Goal: Task Accomplishment & Management: Manage account settings

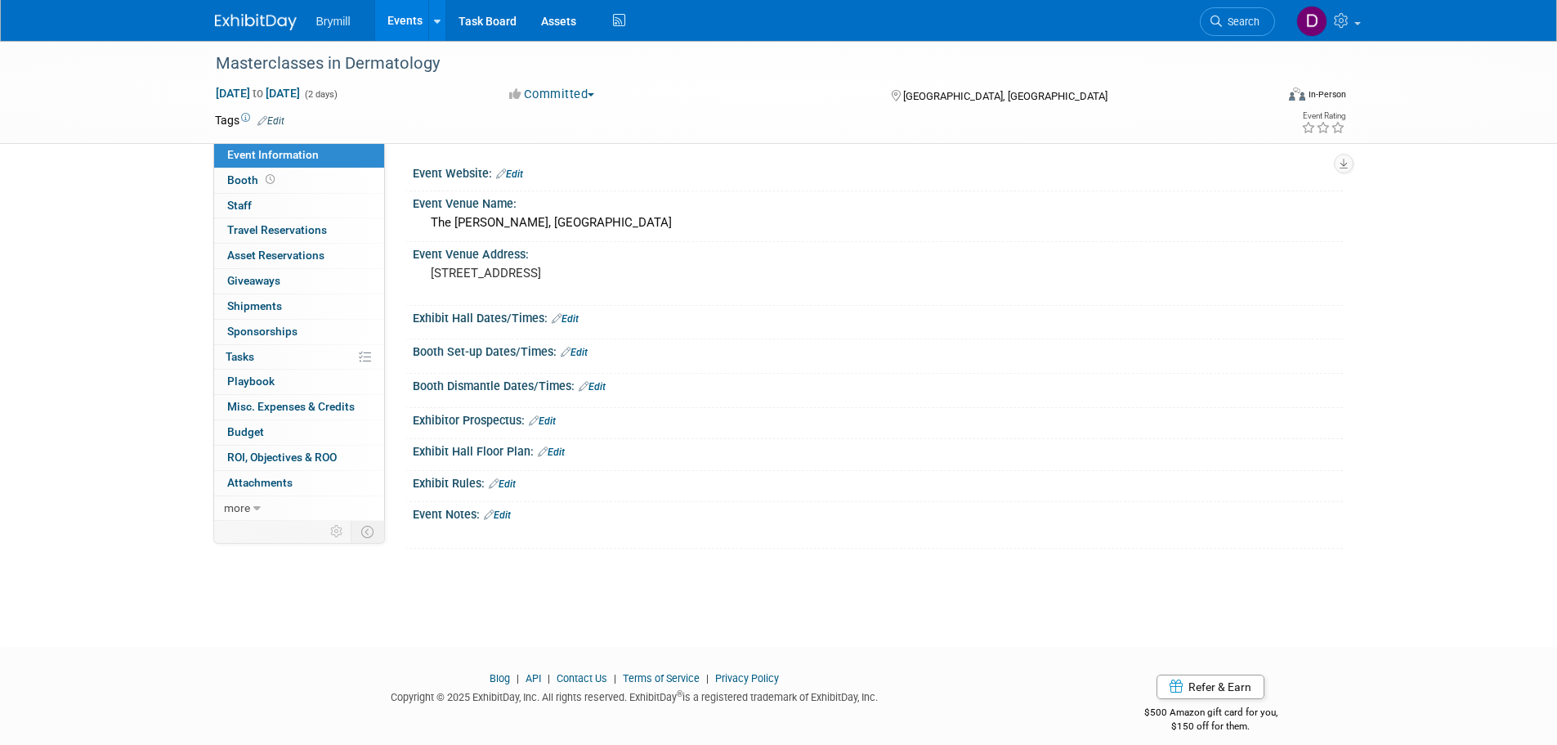
click at [237, 16] on img at bounding box center [256, 22] width 82 height 16
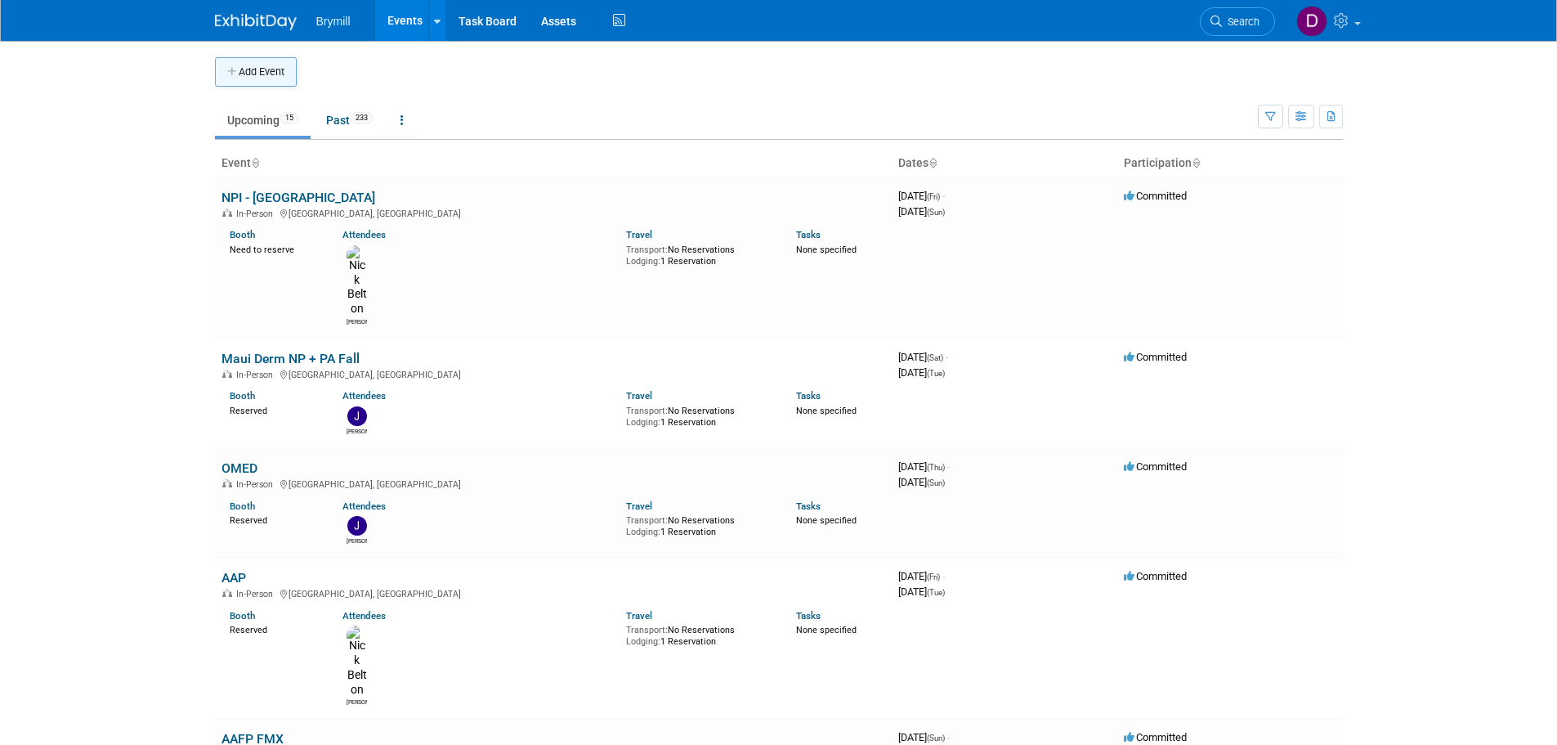
click at [260, 75] on button "Add Event" at bounding box center [256, 71] width 82 height 29
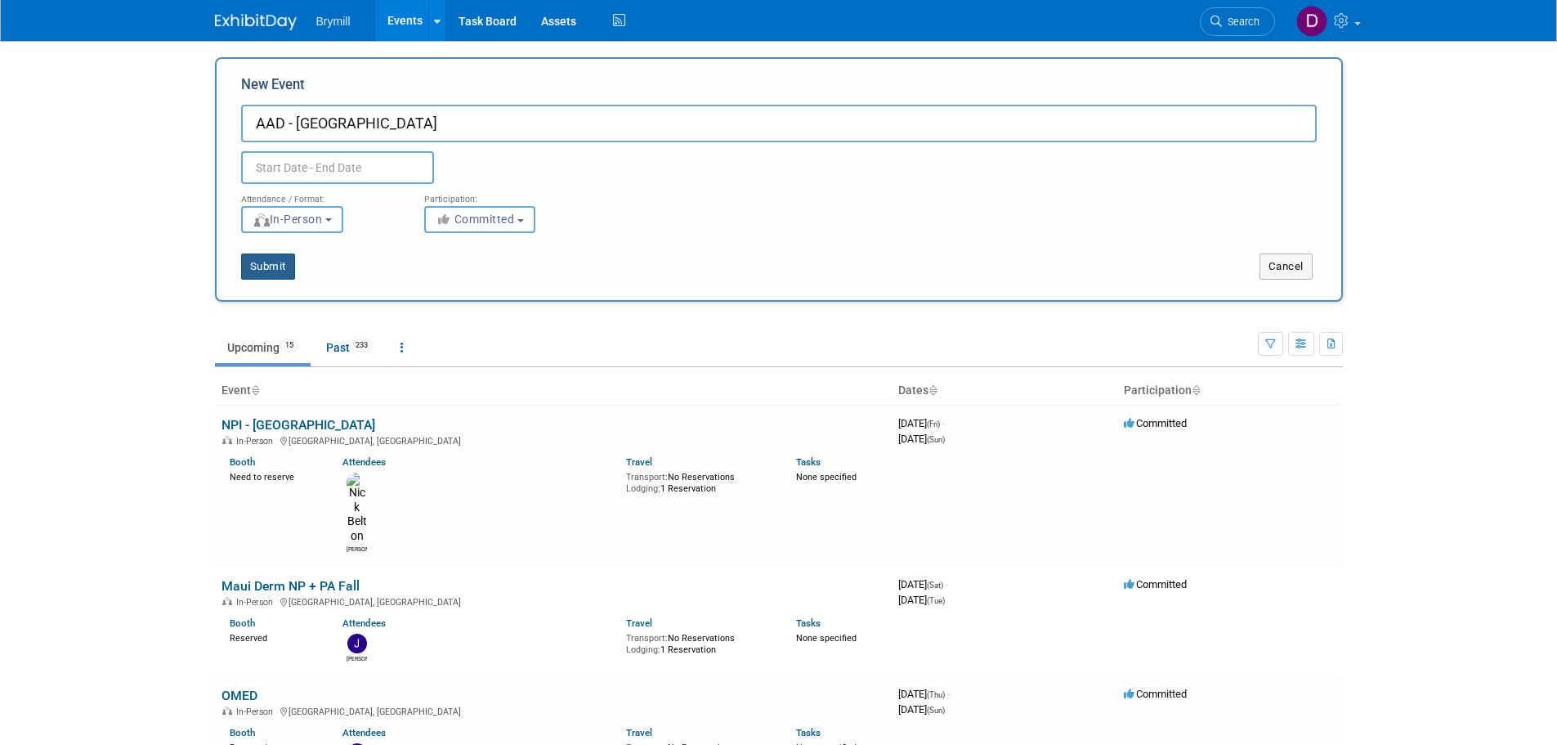
type input "AAD - [GEOGRAPHIC_DATA]"
click at [288, 257] on button "Submit" at bounding box center [268, 266] width 54 height 26
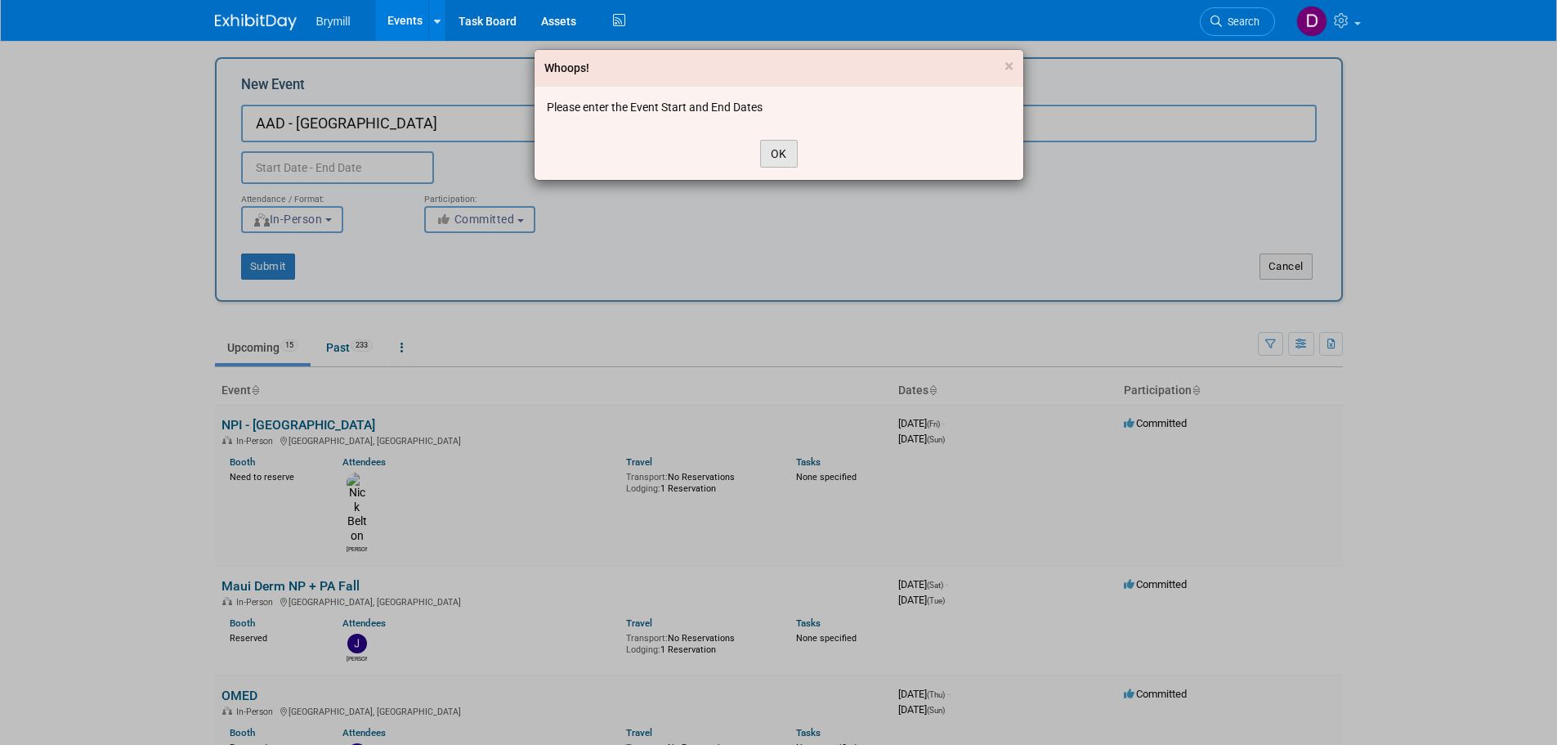
click at [789, 154] on button "OK" at bounding box center [779, 154] width 38 height 28
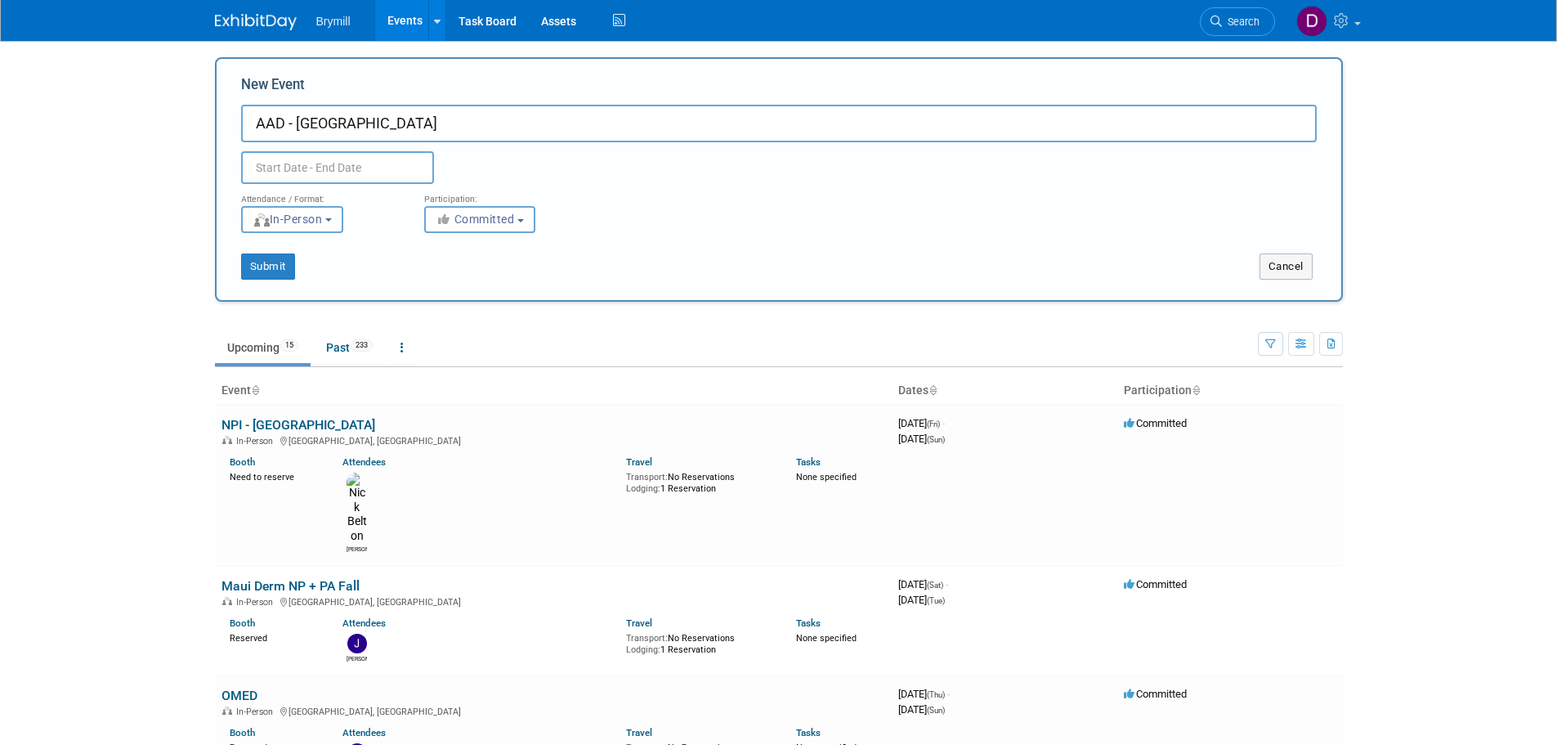
click at [419, 170] on input "text" at bounding box center [337, 167] width 193 height 33
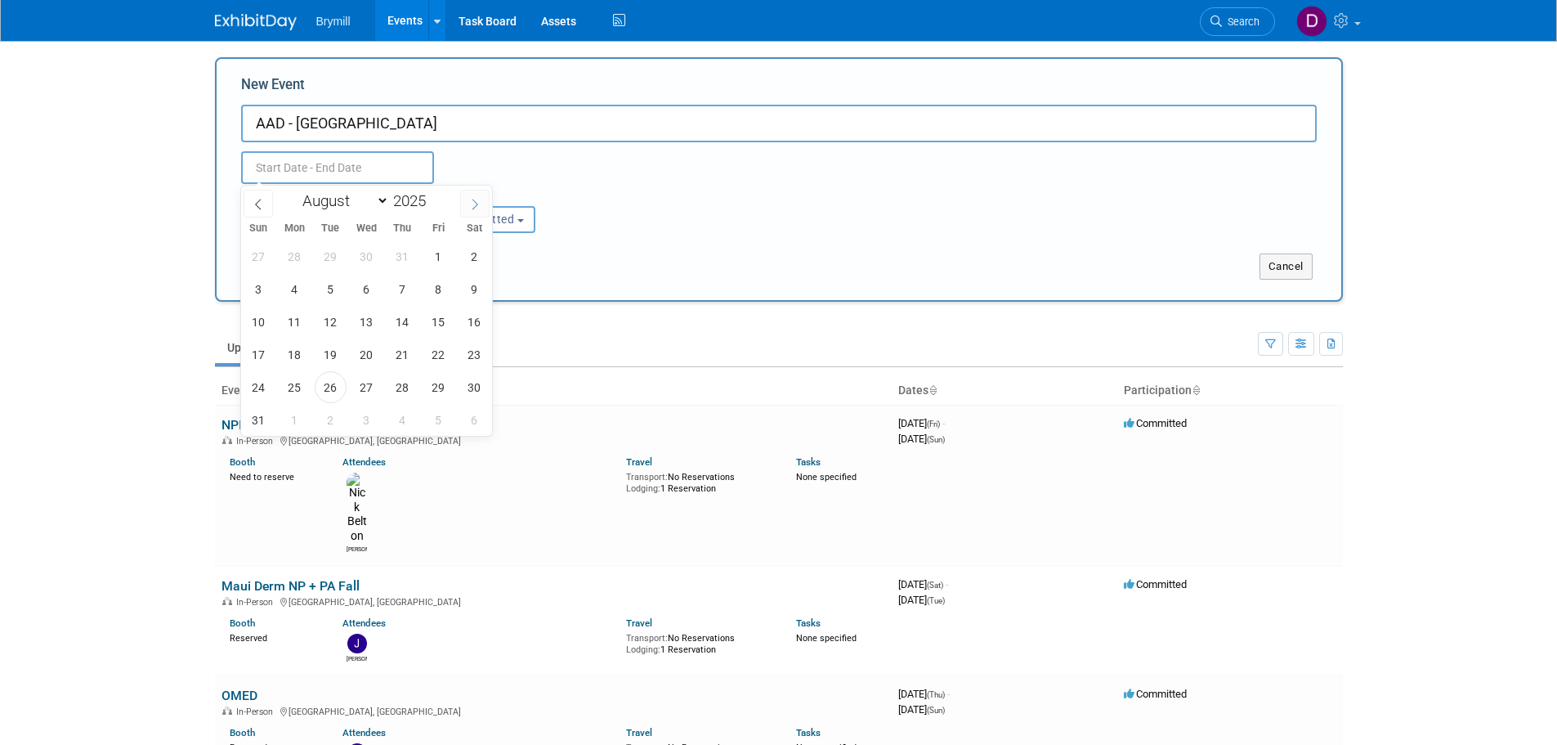
click at [463, 198] on span at bounding box center [474, 204] width 29 height 28
select select "11"
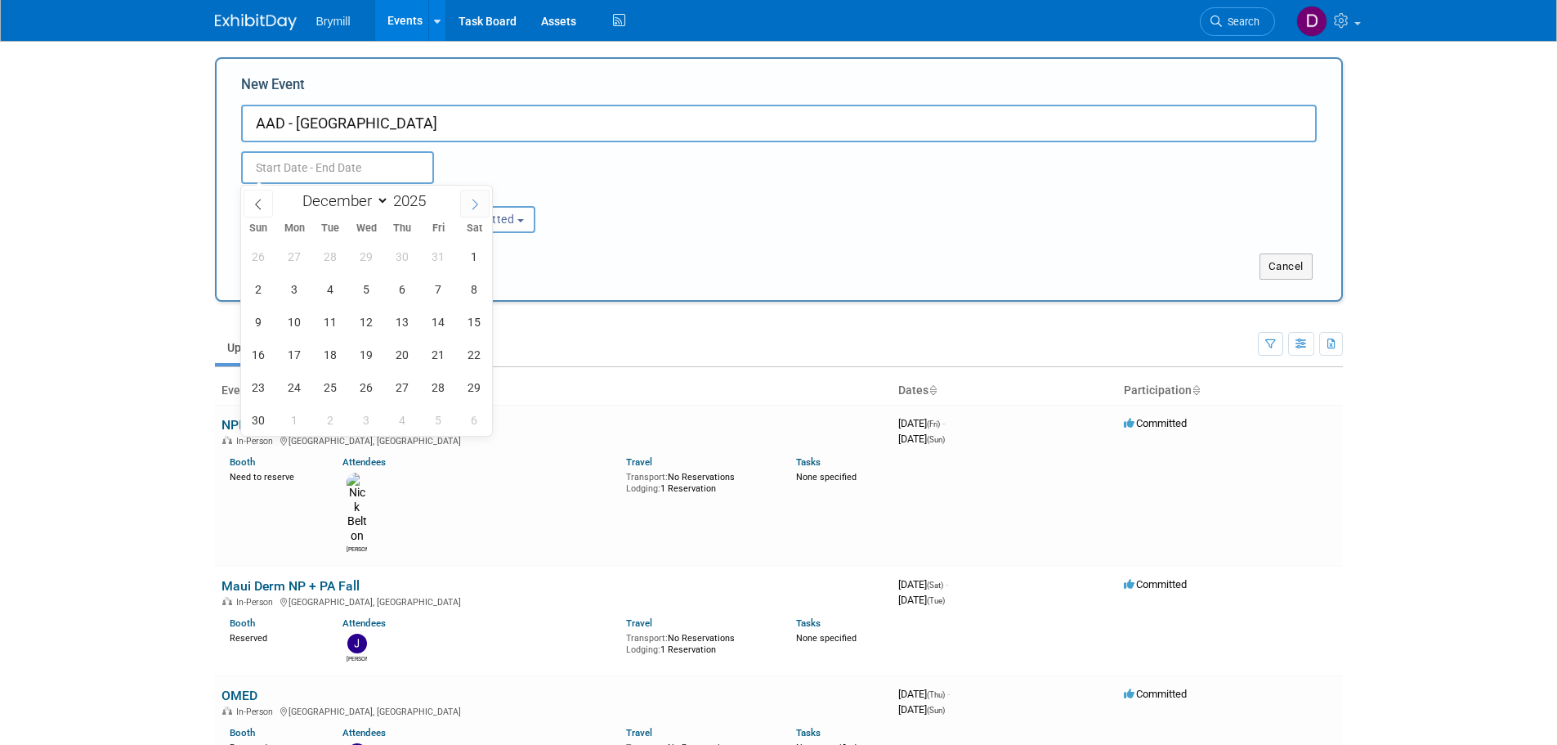
click at [463, 198] on span at bounding box center [474, 204] width 29 height 28
type input "2026"
click at [463, 198] on span at bounding box center [474, 204] width 29 height 28
select select "2"
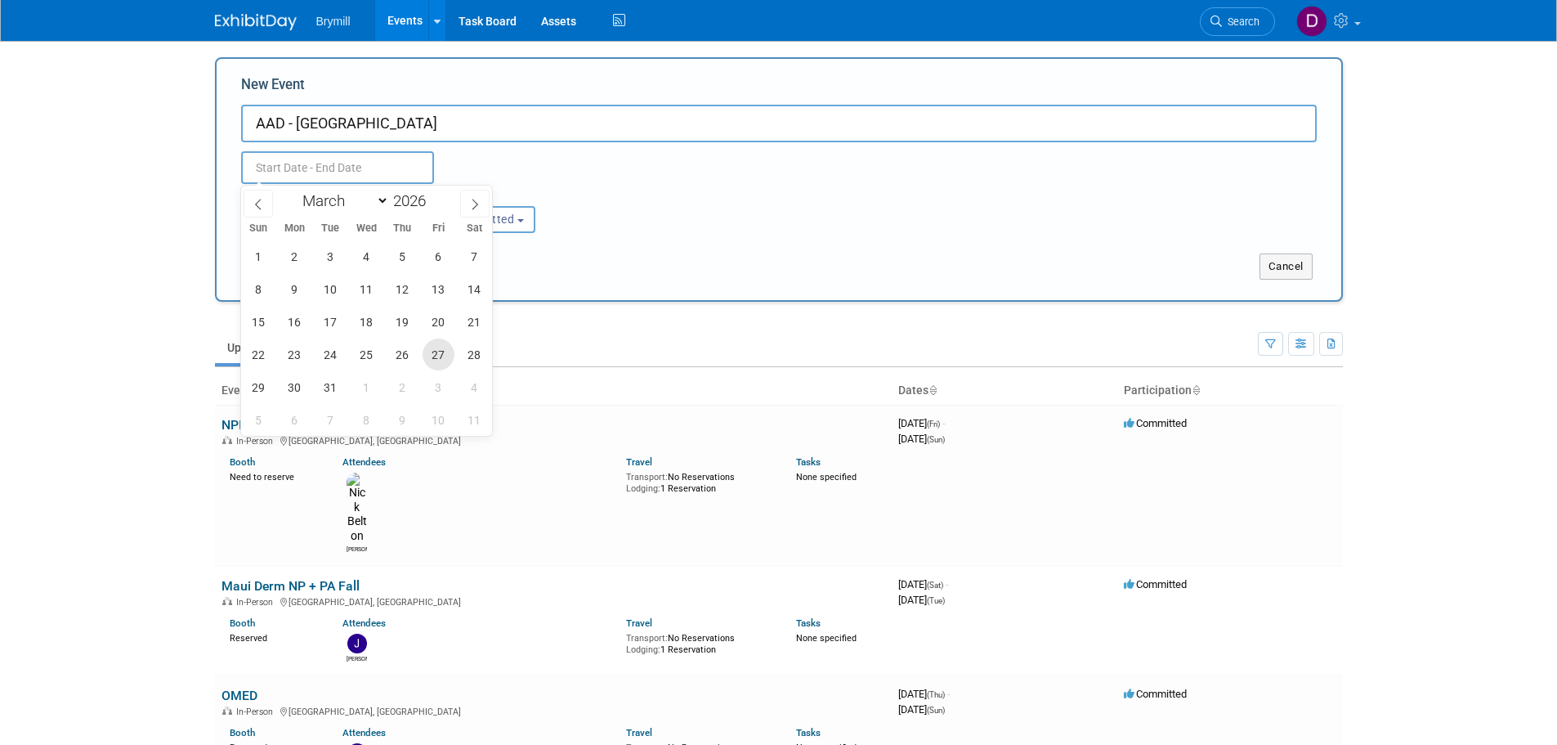
click at [445, 348] on span "27" at bounding box center [439, 354] width 32 height 32
click at [394, 352] on span "26" at bounding box center [403, 354] width 32 height 32
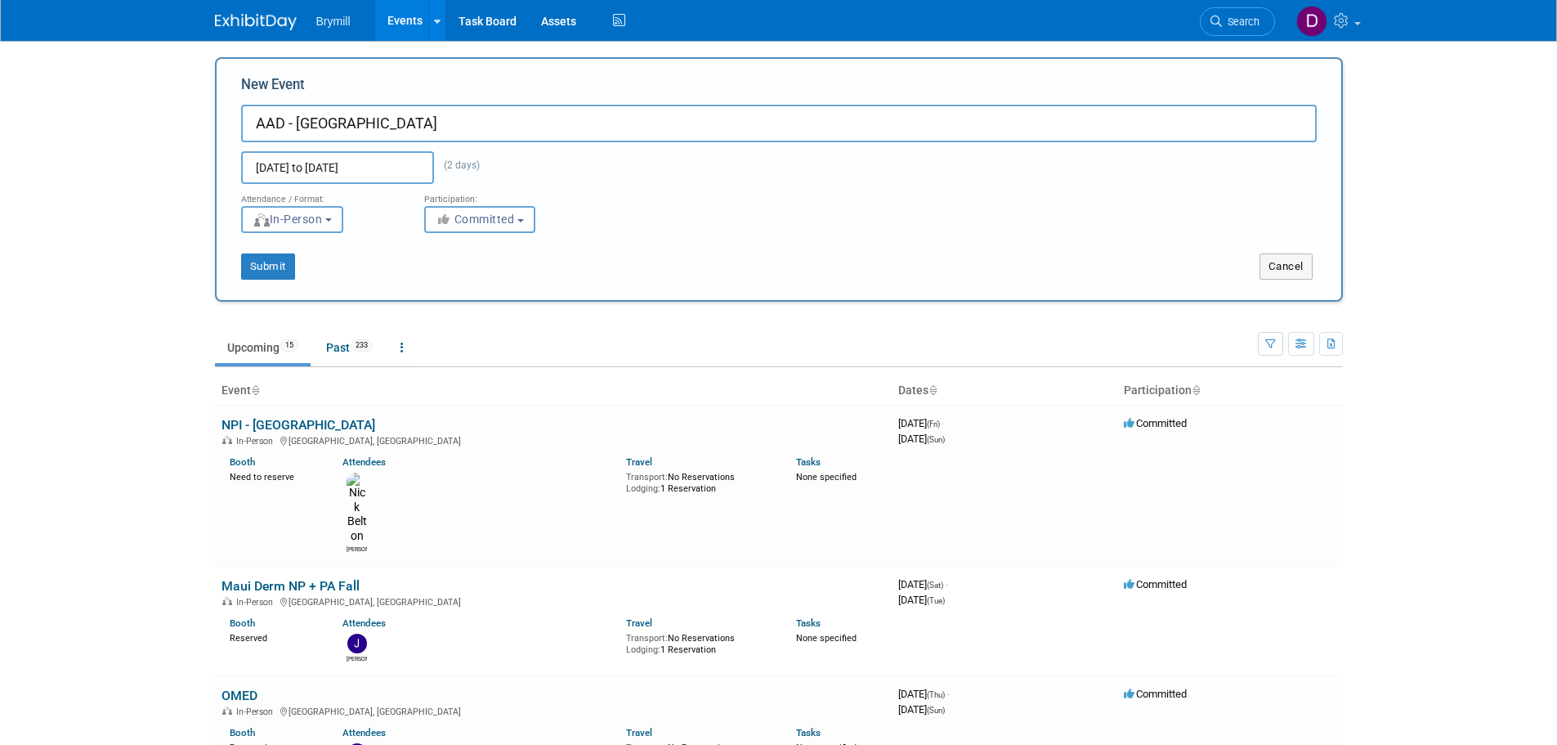
click at [398, 169] on input "Mar 26, 2026 to Mar 27, 2026" at bounding box center [337, 167] width 193 height 33
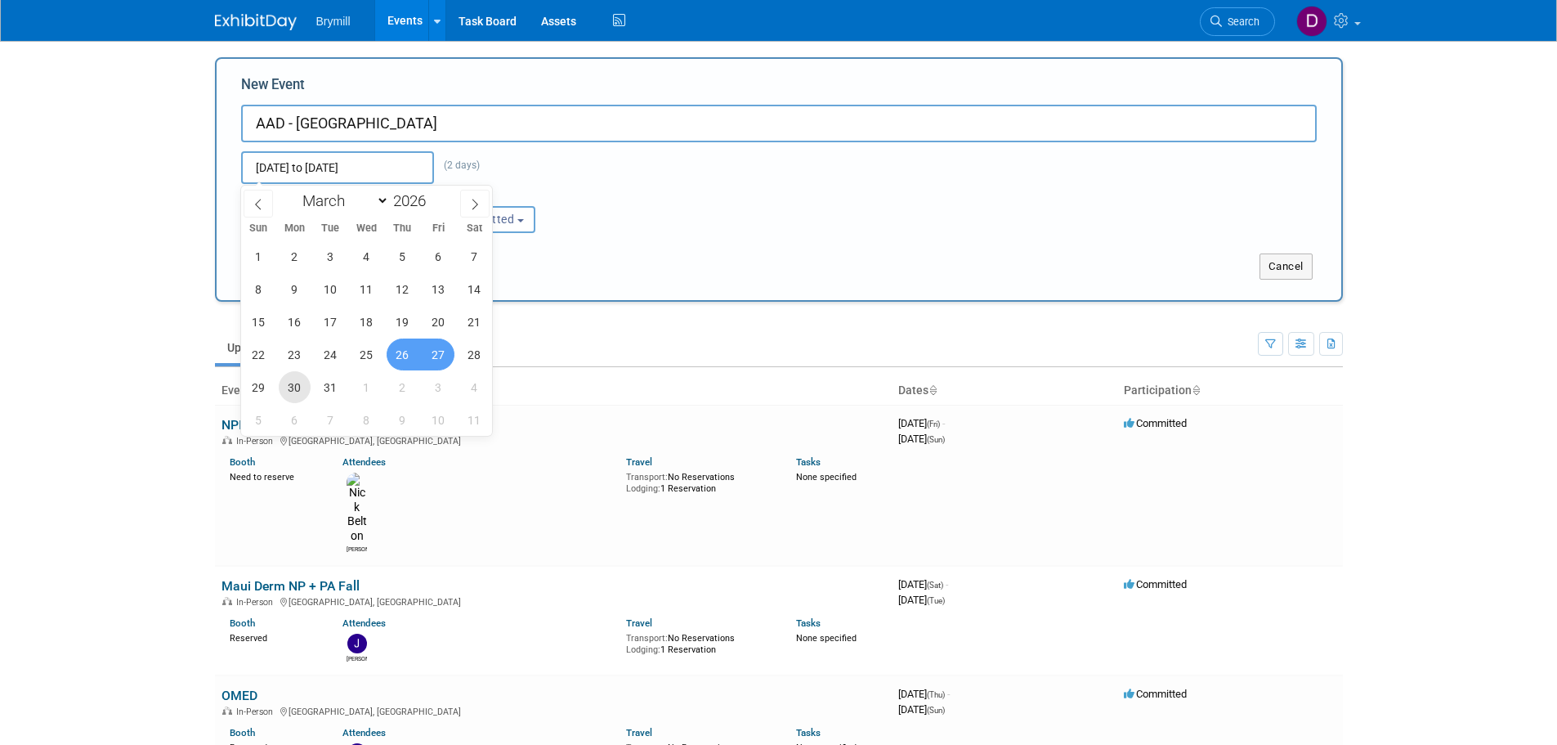
click at [300, 390] on span "30" at bounding box center [295, 387] width 32 height 32
click at [409, 360] on span "26" at bounding box center [403, 354] width 32 height 32
type input "[DATE] to [DATE]"
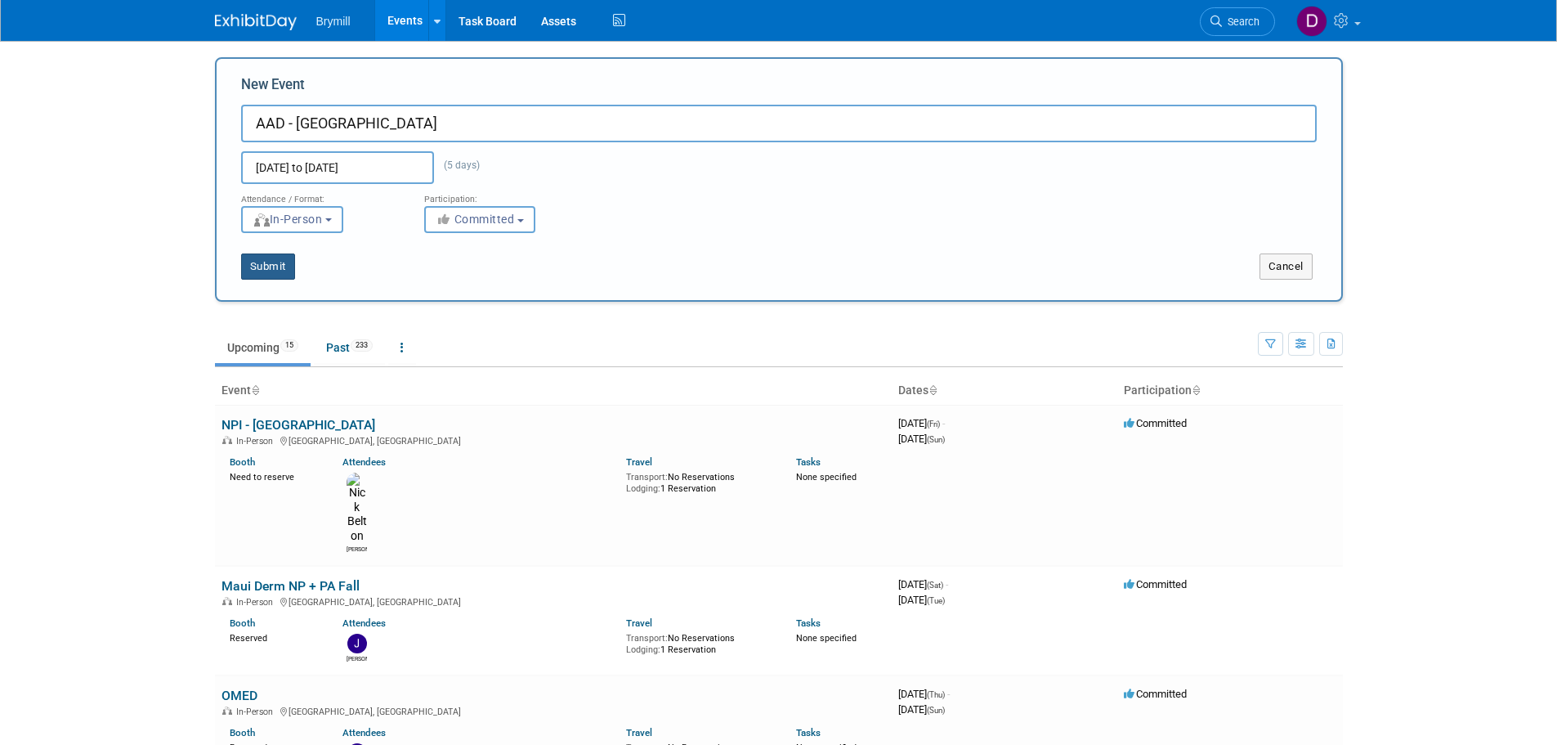
click at [286, 253] on button "Submit" at bounding box center [268, 266] width 54 height 26
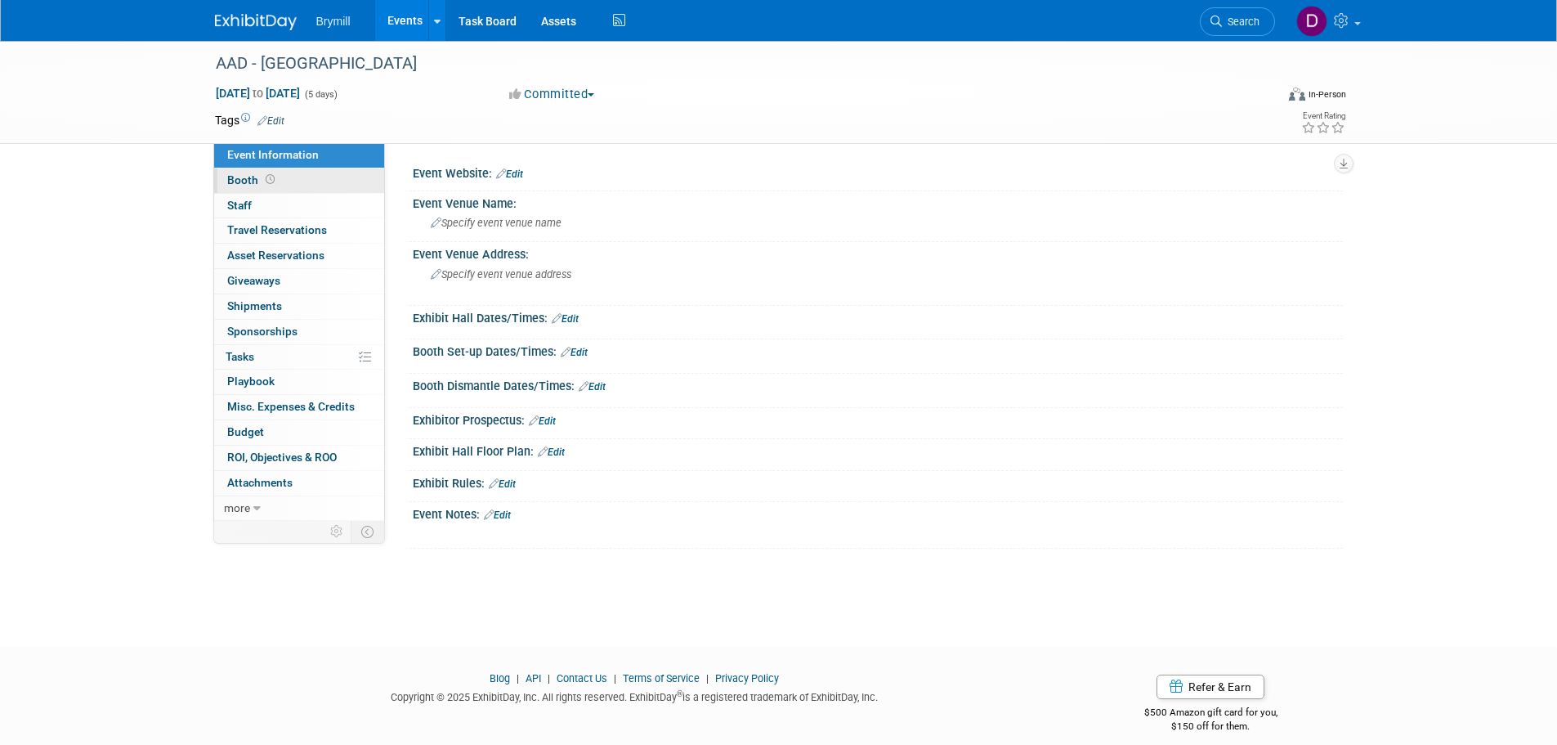
click at [269, 176] on icon at bounding box center [270, 179] width 9 height 9
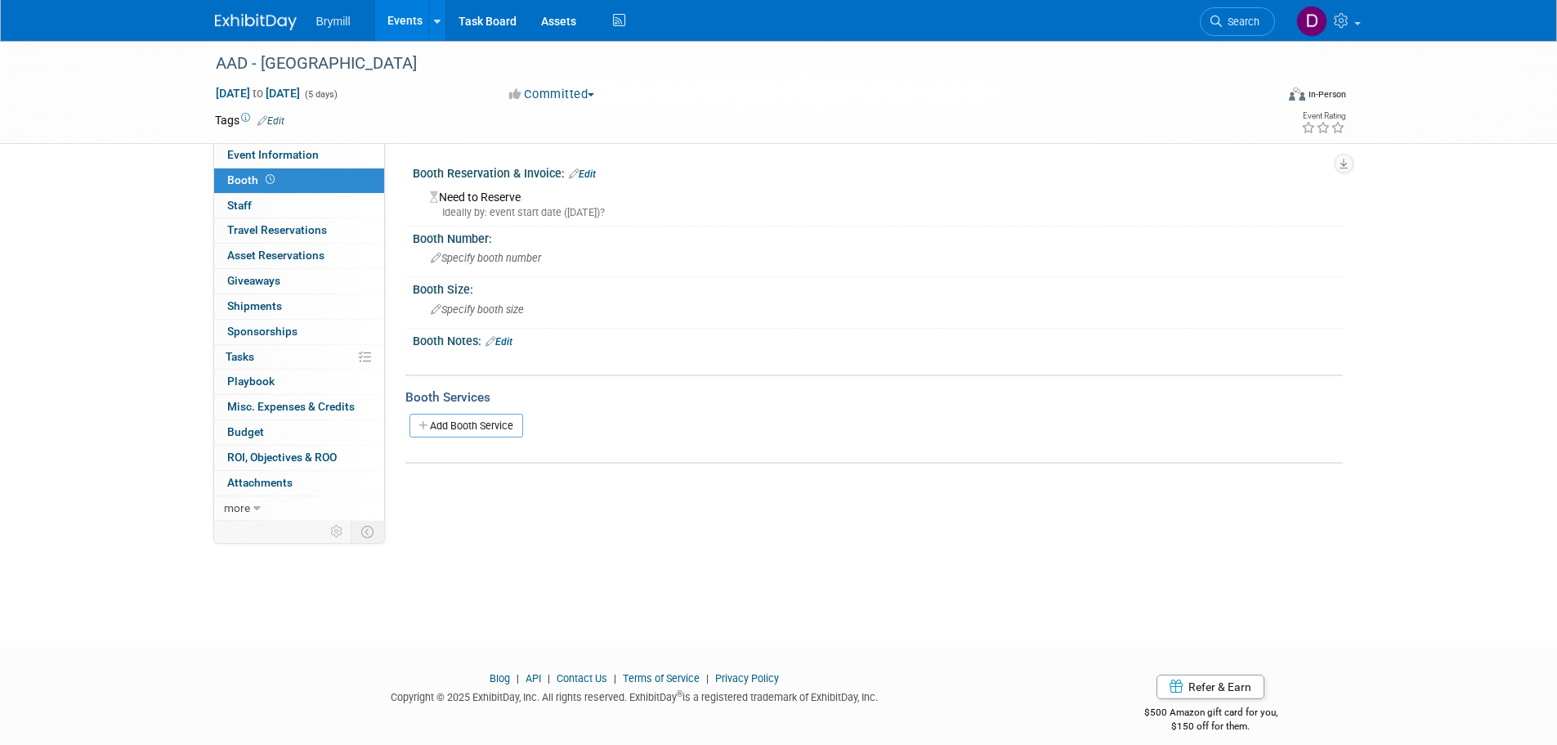
click at [590, 171] on link "Edit" at bounding box center [582, 173] width 27 height 11
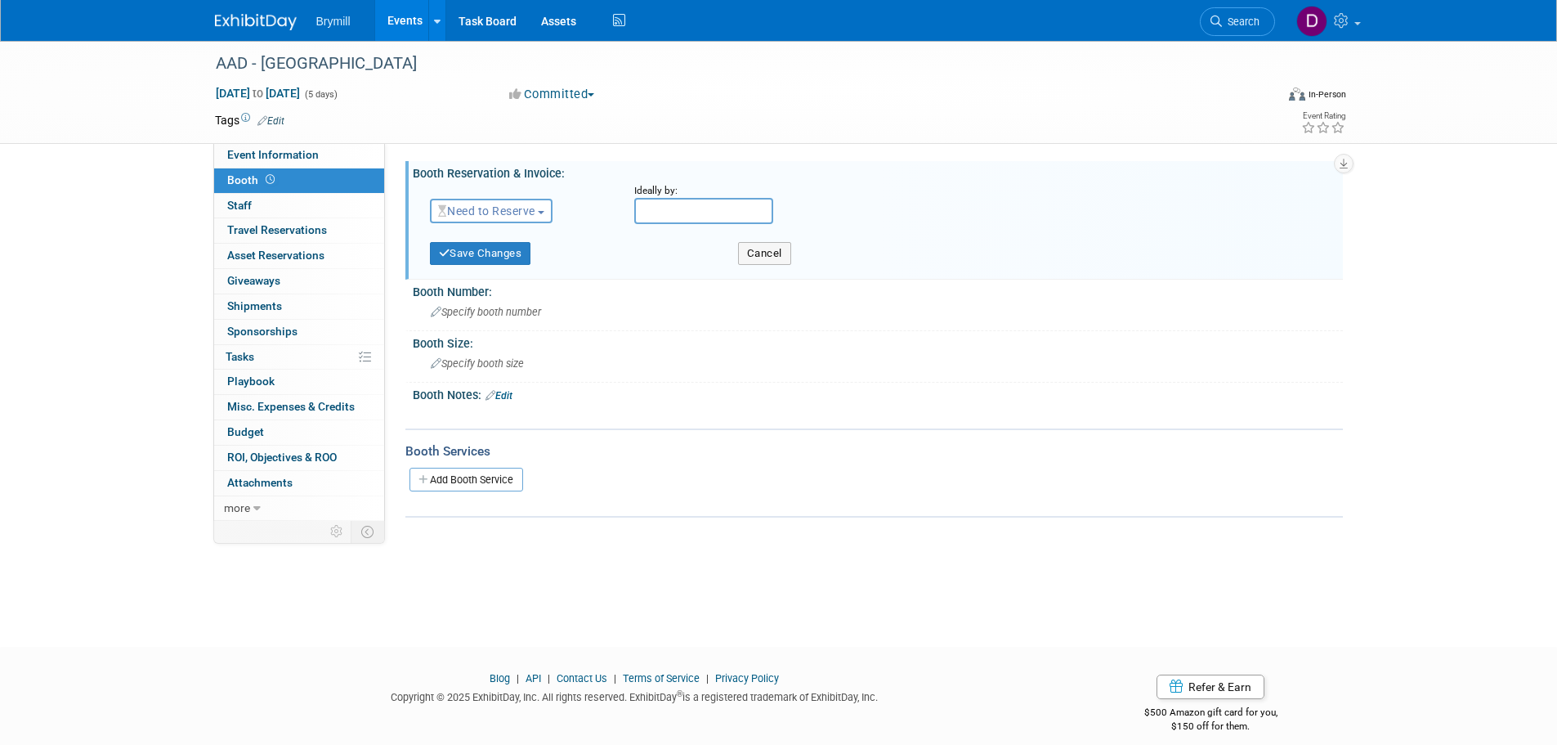
click at [490, 218] on button "Need to Reserve" at bounding box center [491, 211] width 123 height 25
click at [476, 264] on link "Reserved" at bounding box center [518, 261] width 175 height 23
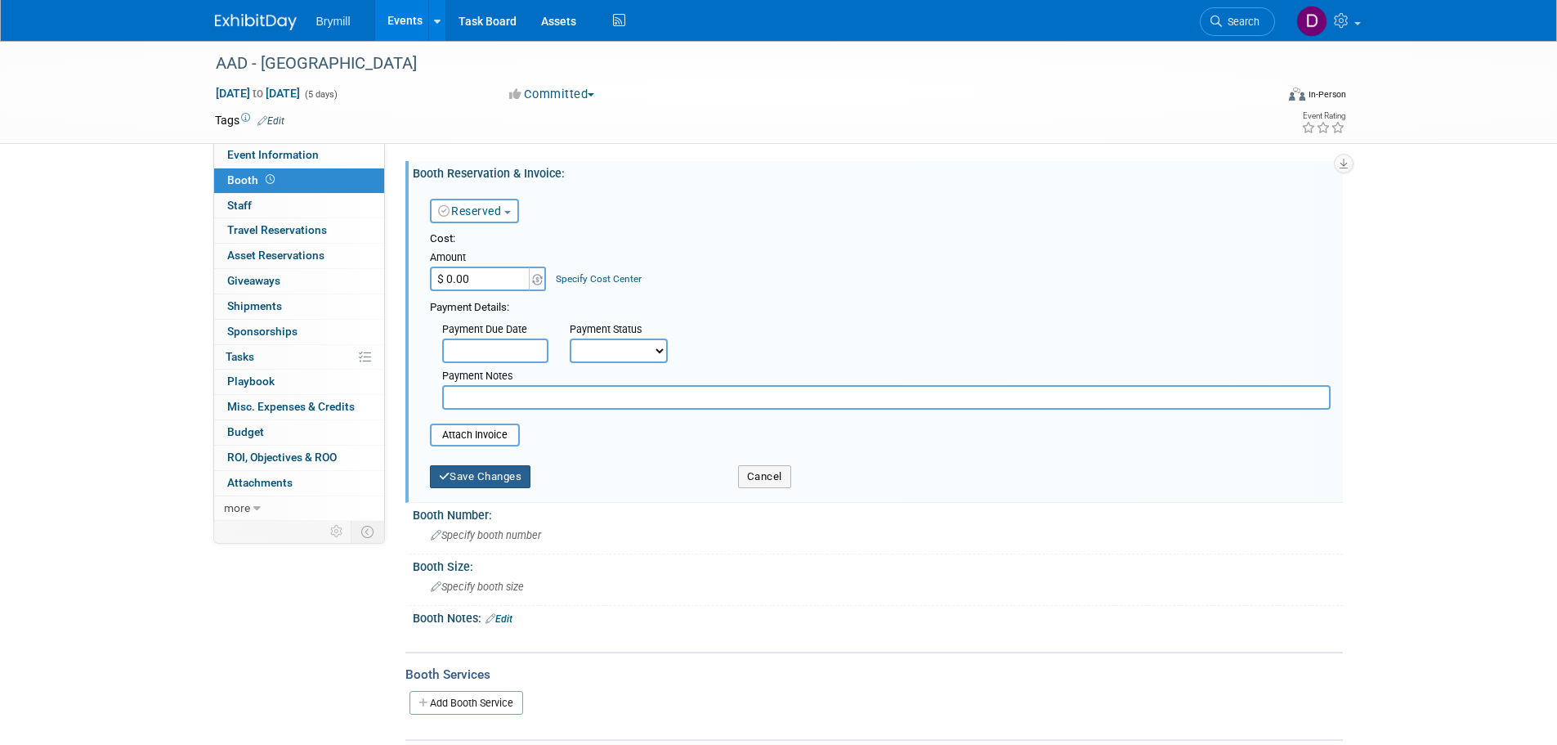
click at [472, 481] on button "Save Changes" at bounding box center [480, 476] width 101 height 23
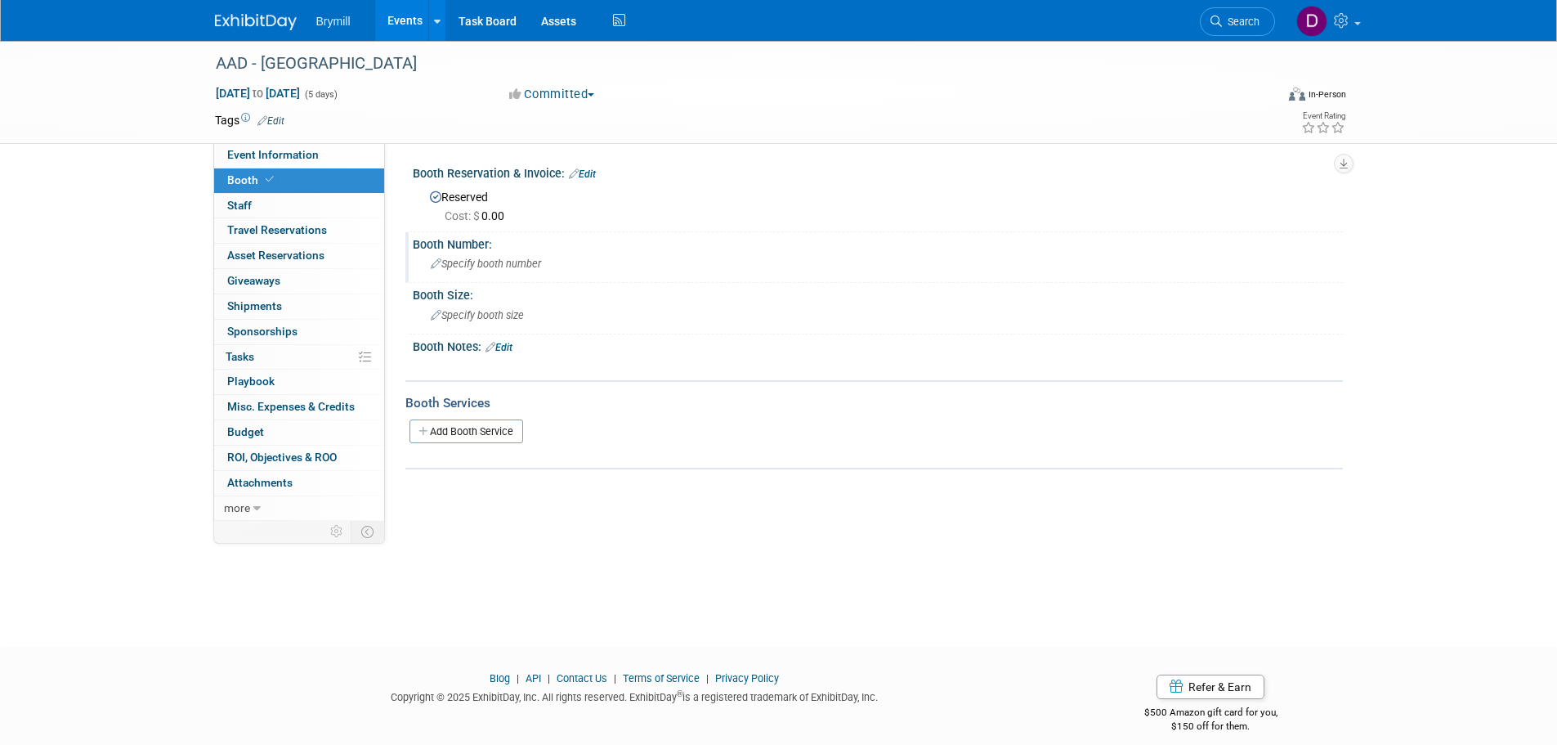
click at [475, 271] on div "Specify booth number" at bounding box center [878, 263] width 906 height 25
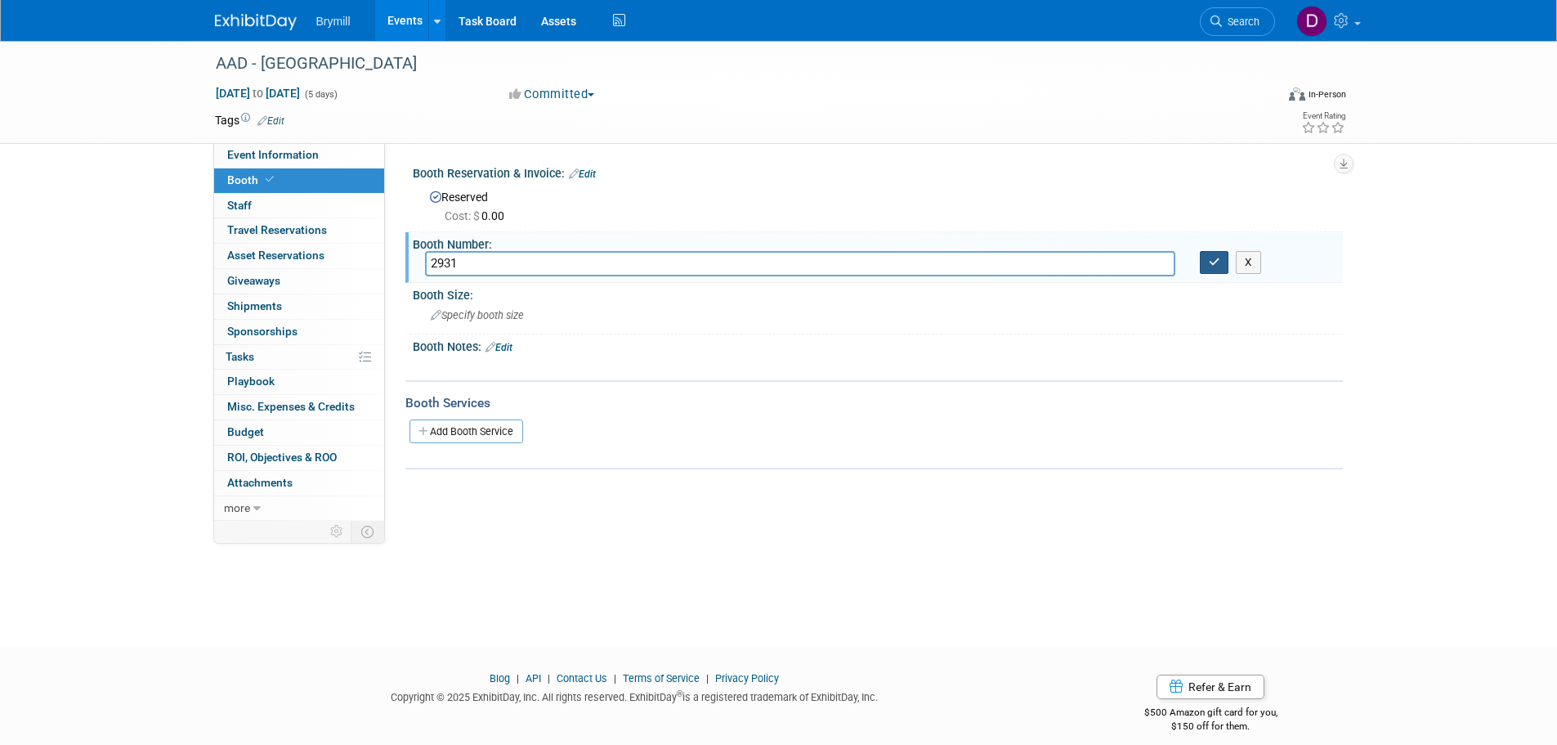
type input "2931"
click at [1217, 262] on icon "button" at bounding box center [1214, 262] width 11 height 11
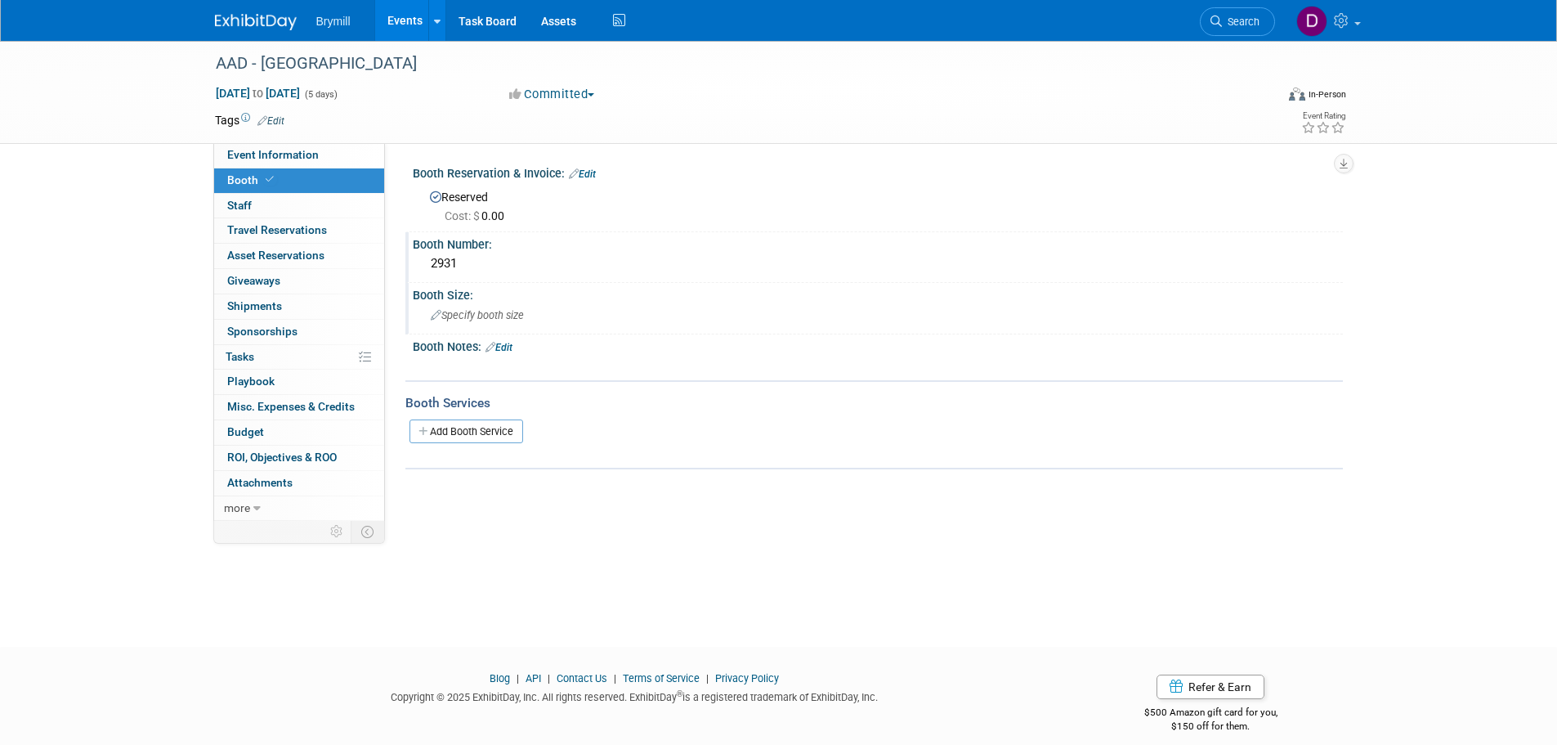
click at [508, 320] on span "Specify booth size" at bounding box center [477, 315] width 93 height 12
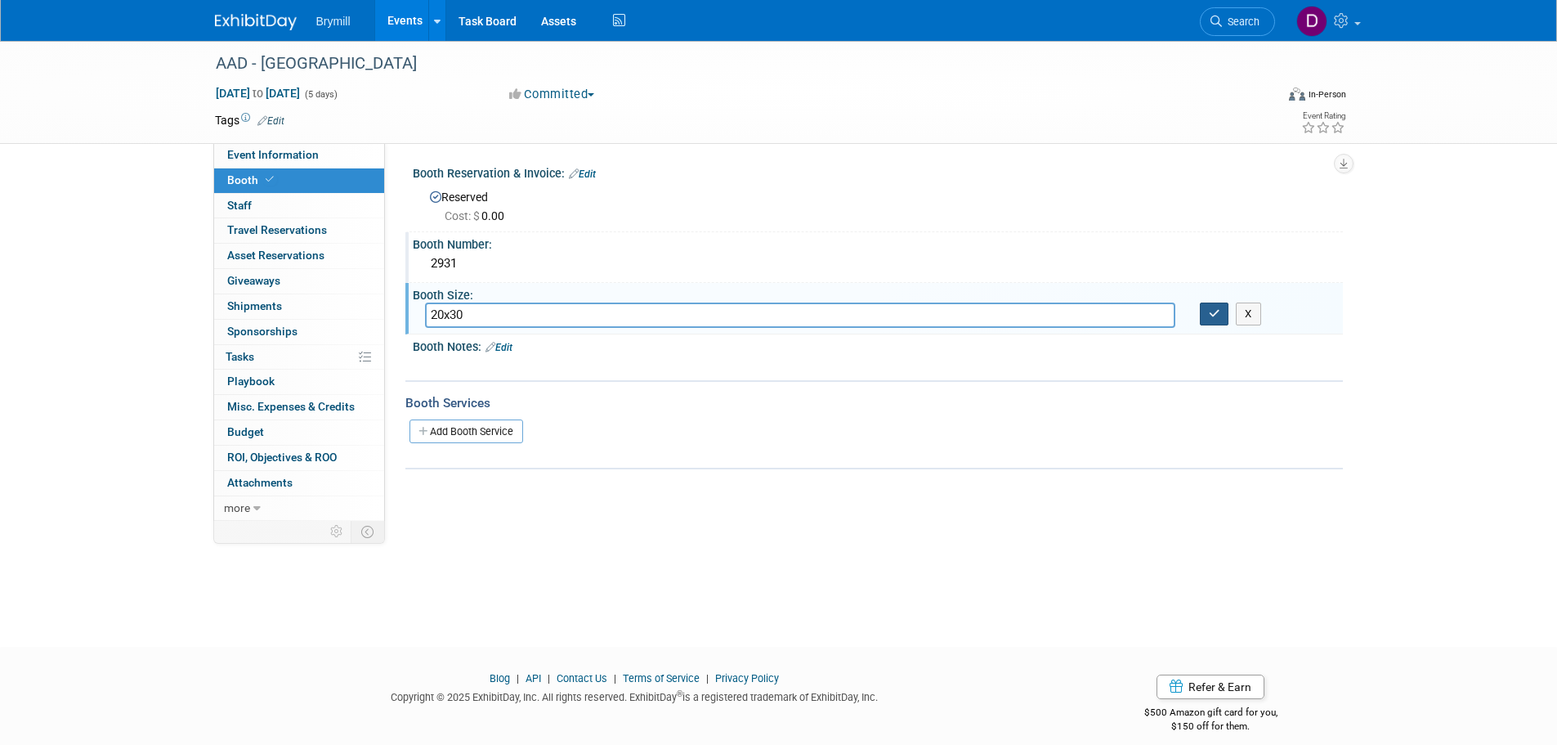
type input "20x30"
click at [1202, 314] on button "button" at bounding box center [1214, 313] width 29 height 23
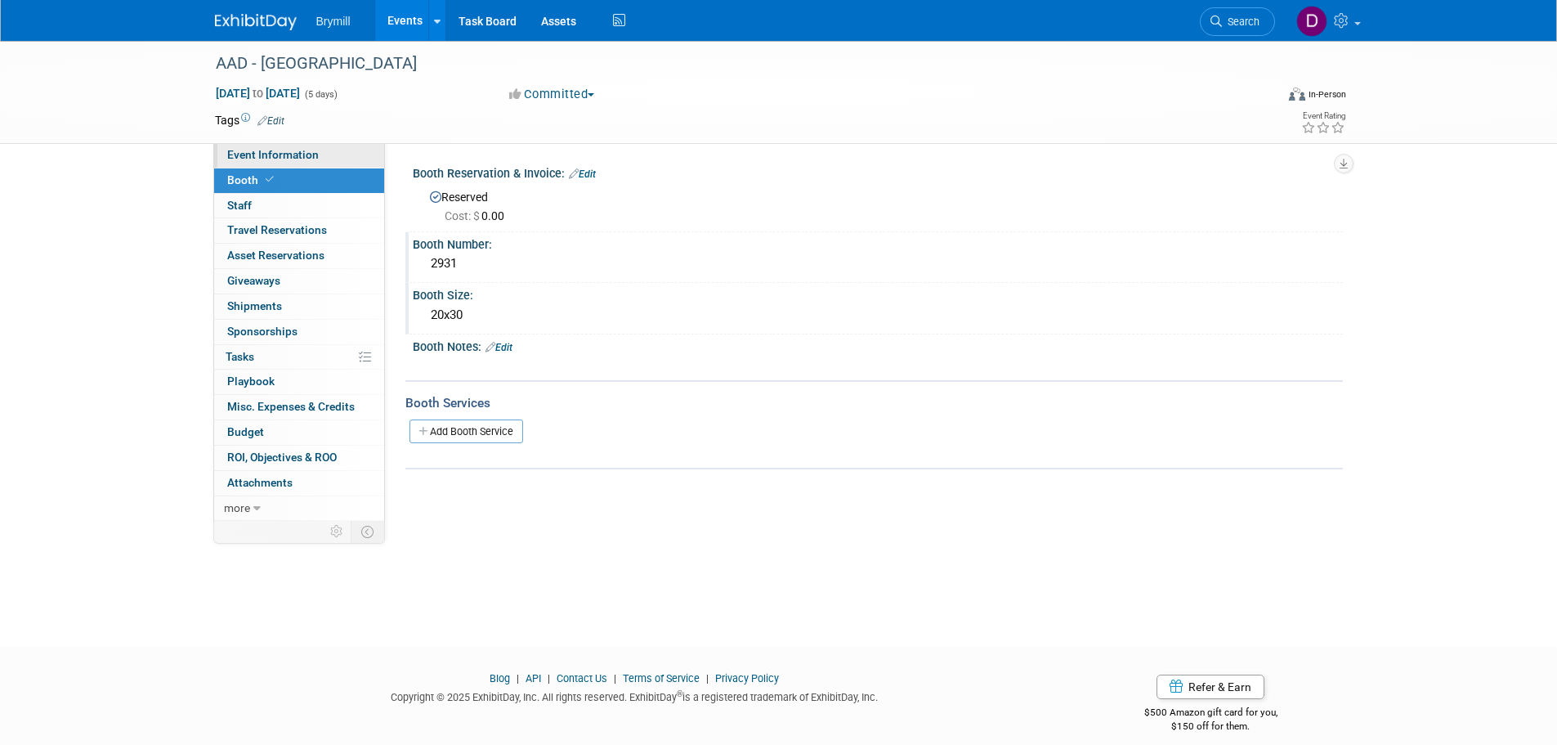
click at [309, 156] on span "Event Information" at bounding box center [273, 154] width 92 height 13
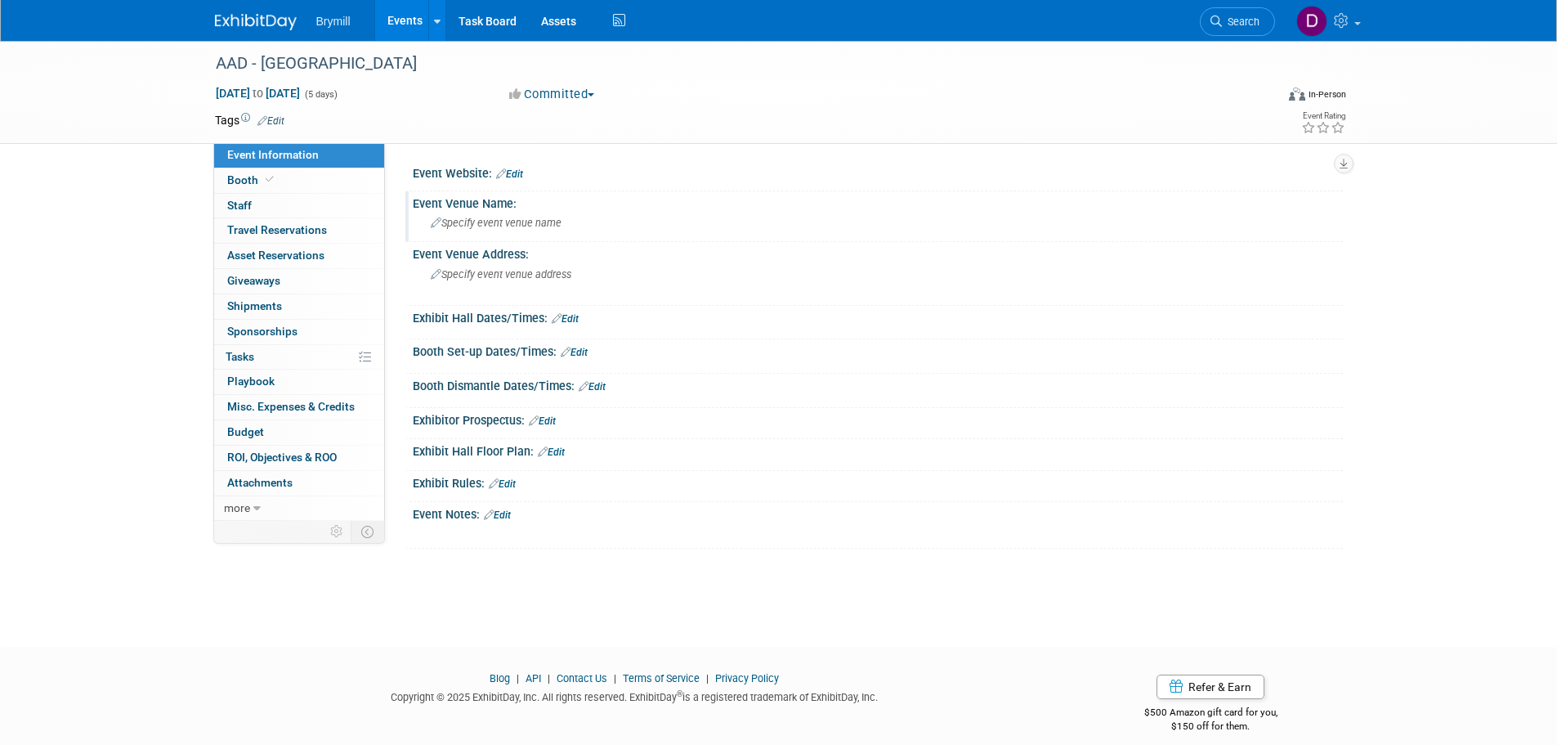
click at [505, 220] on span "Specify event venue name" at bounding box center [496, 223] width 131 height 12
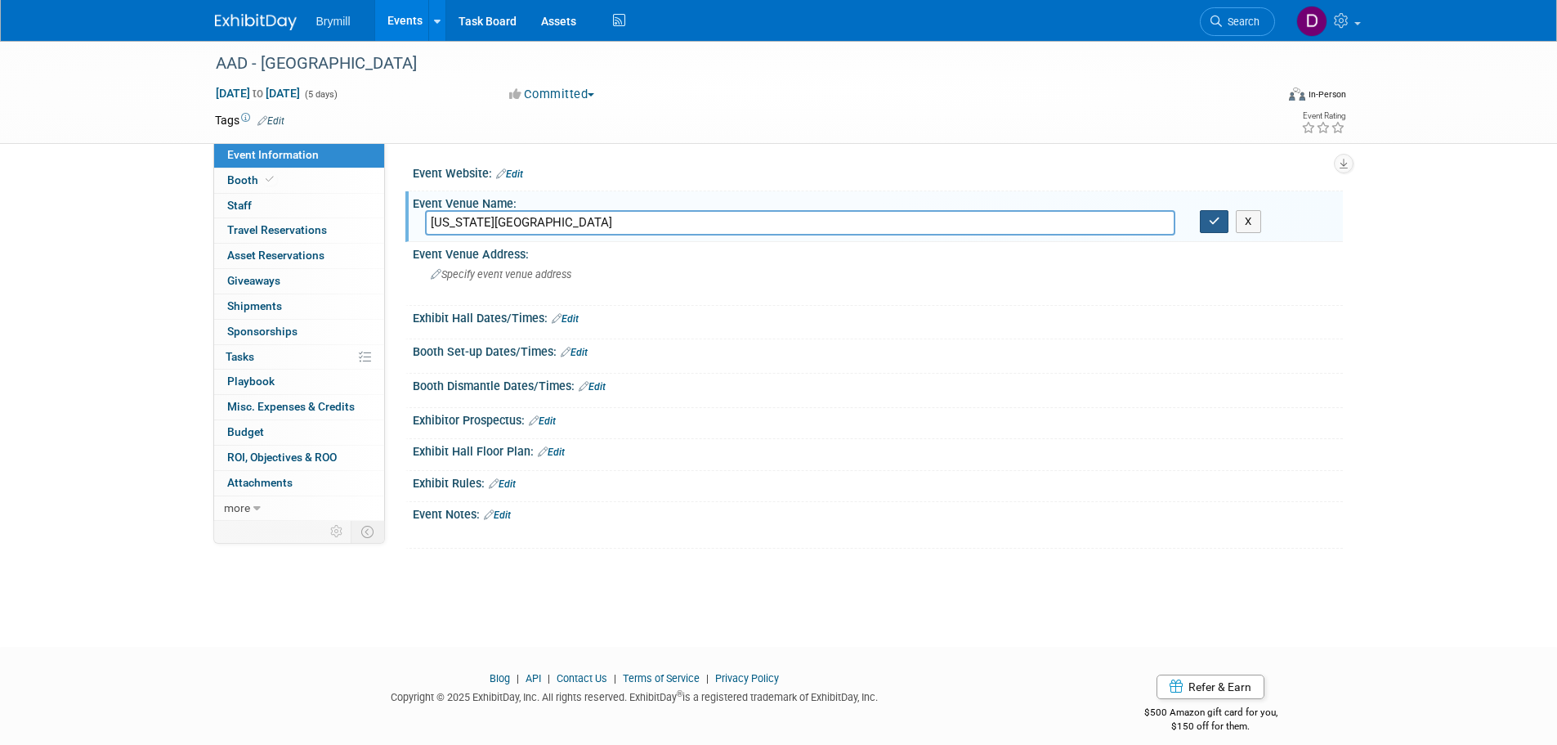
type input "[US_STATE][GEOGRAPHIC_DATA]"
click at [1221, 217] on button "button" at bounding box center [1214, 221] width 29 height 23
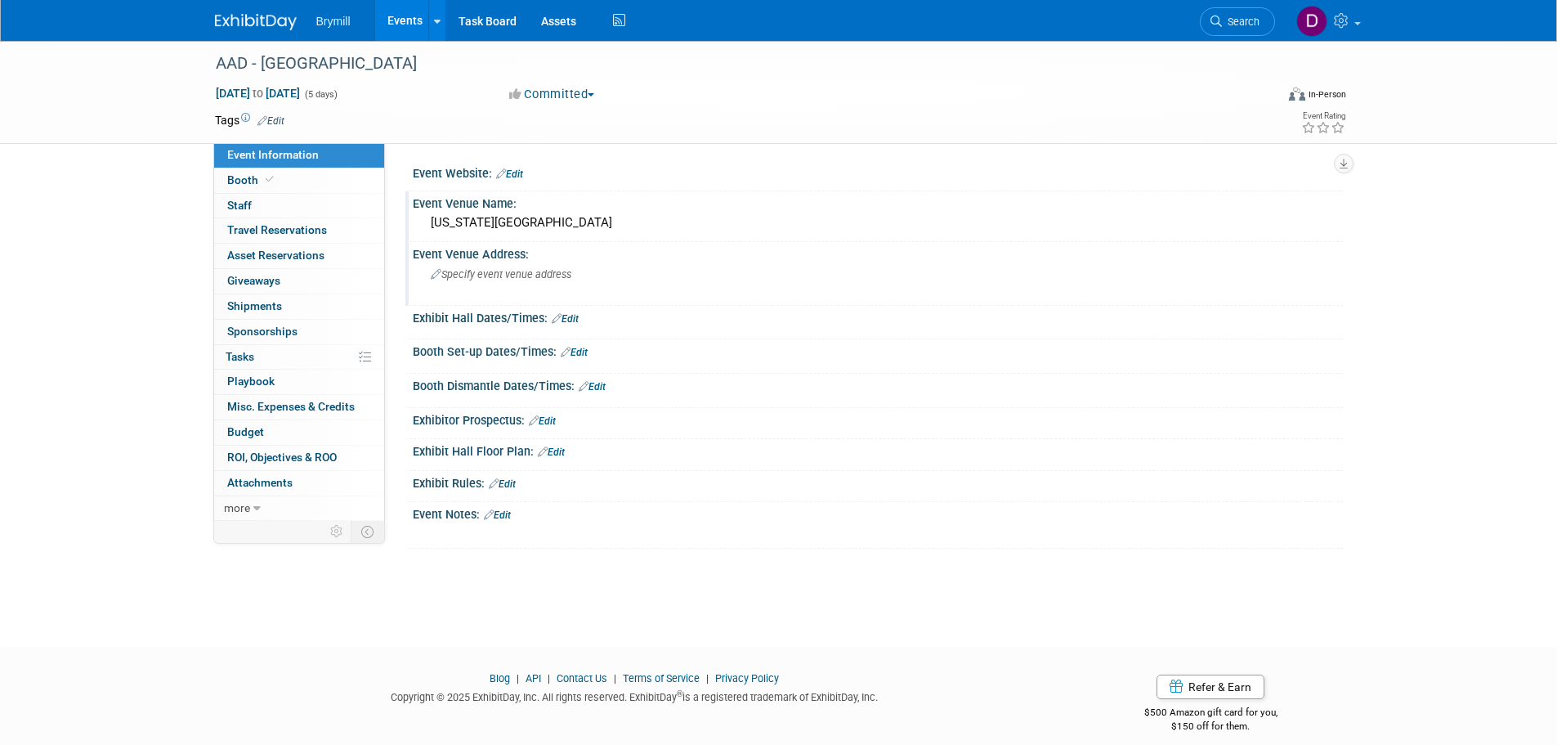
click at [499, 276] on span "Specify event venue address" at bounding box center [501, 274] width 141 height 12
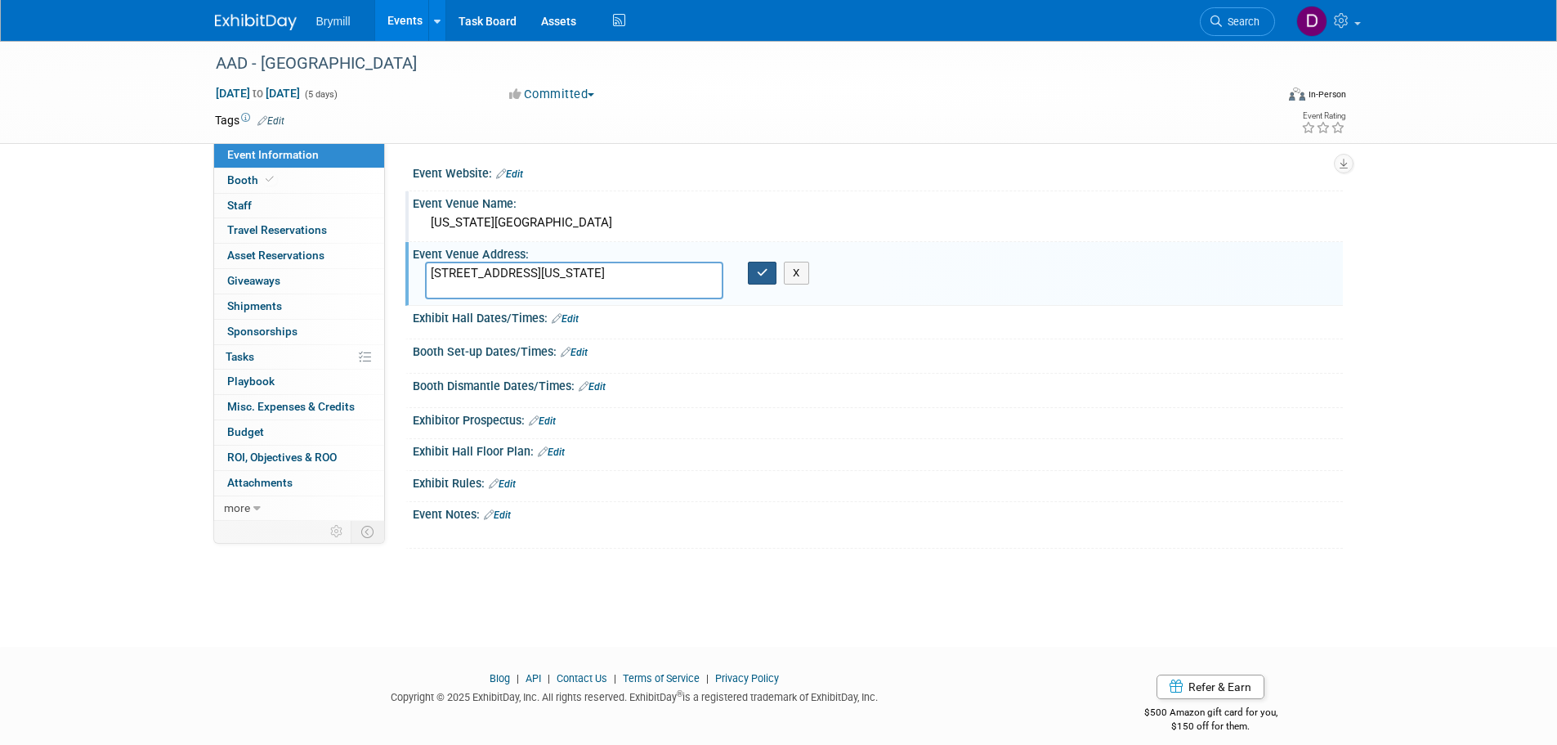
type textarea "[STREET_ADDRESS][US_STATE]"
click at [763, 268] on icon "button" at bounding box center [762, 272] width 11 height 11
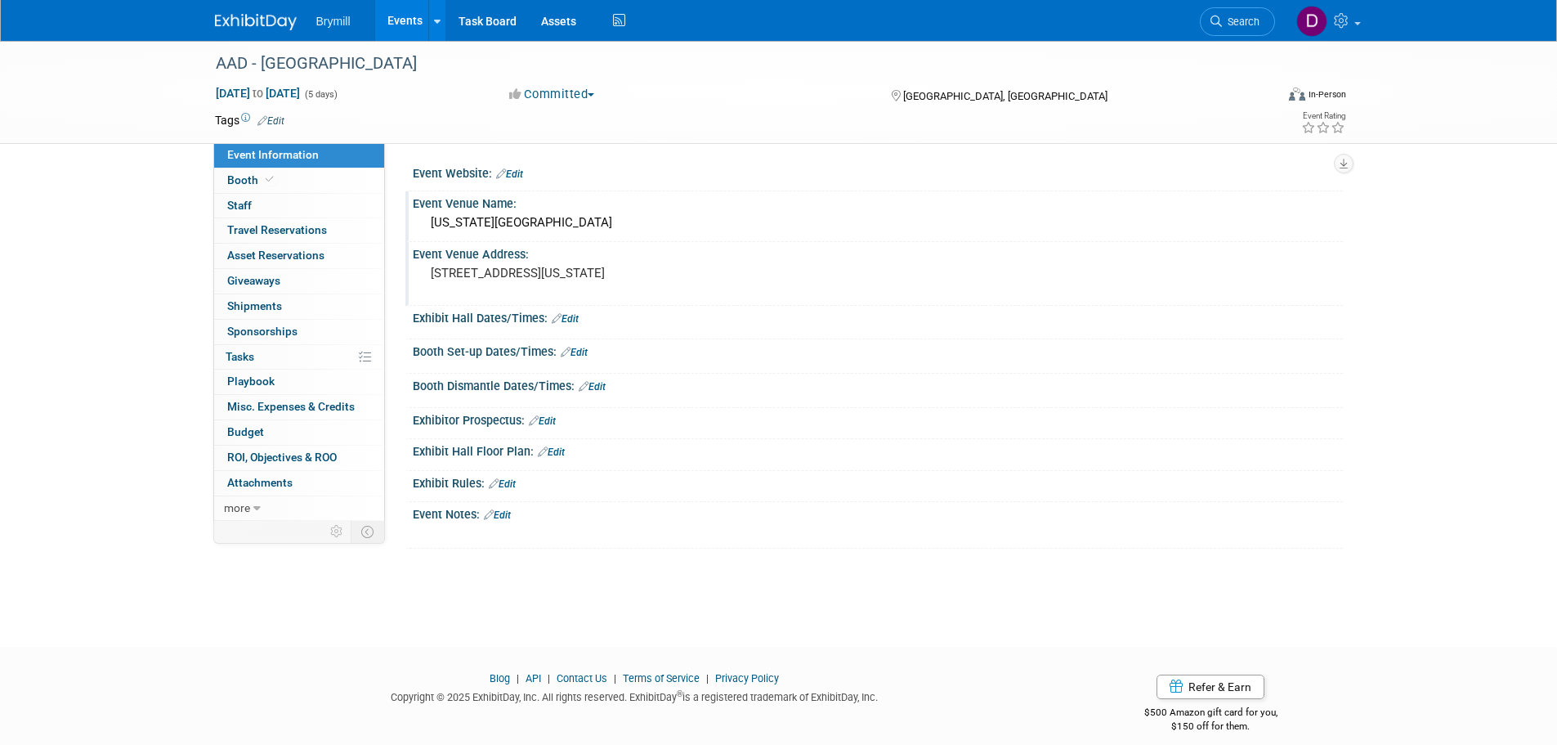
click at [573, 317] on link "Edit" at bounding box center [565, 318] width 27 height 11
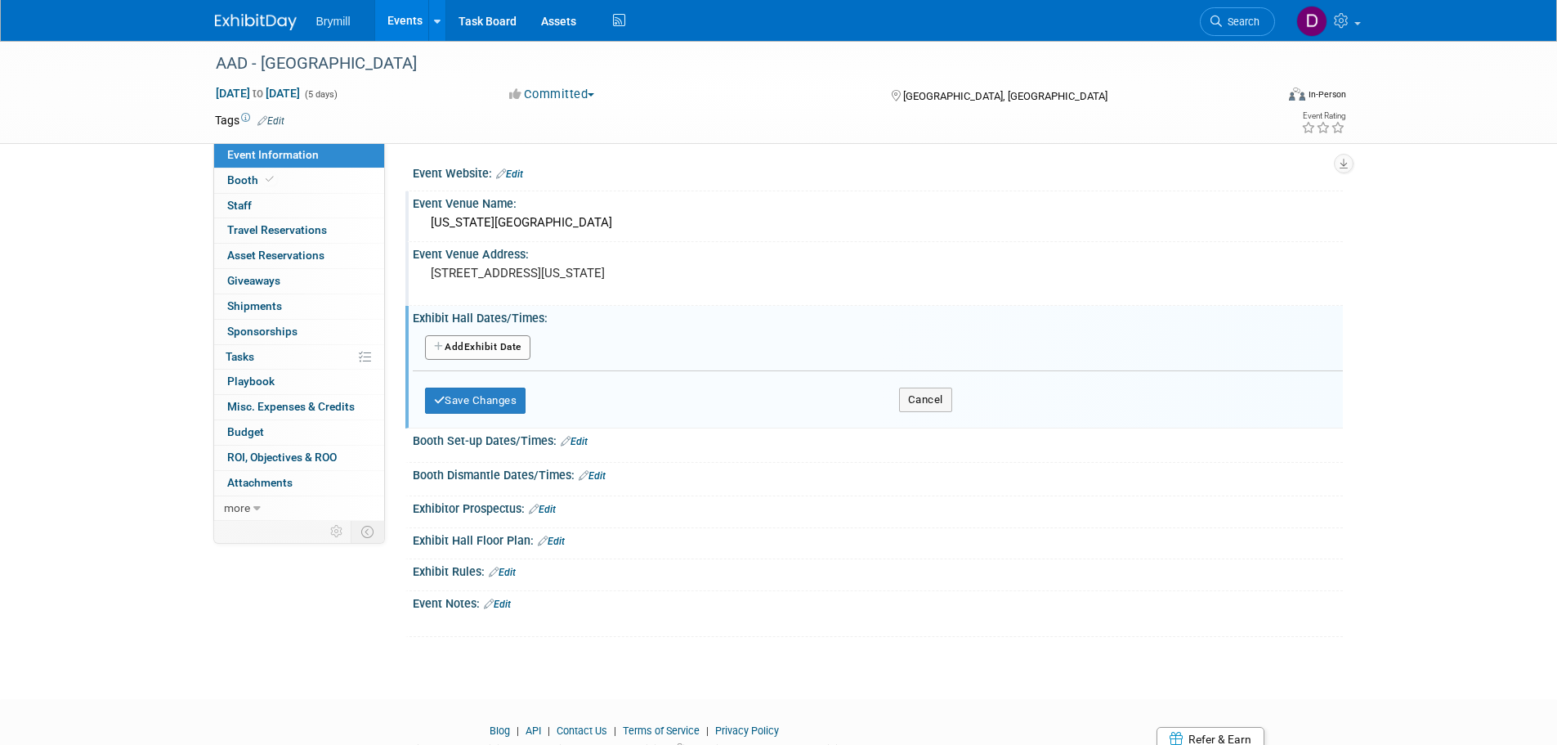
click at [510, 337] on button "Add Another Exhibit Date" at bounding box center [477, 347] width 105 height 25
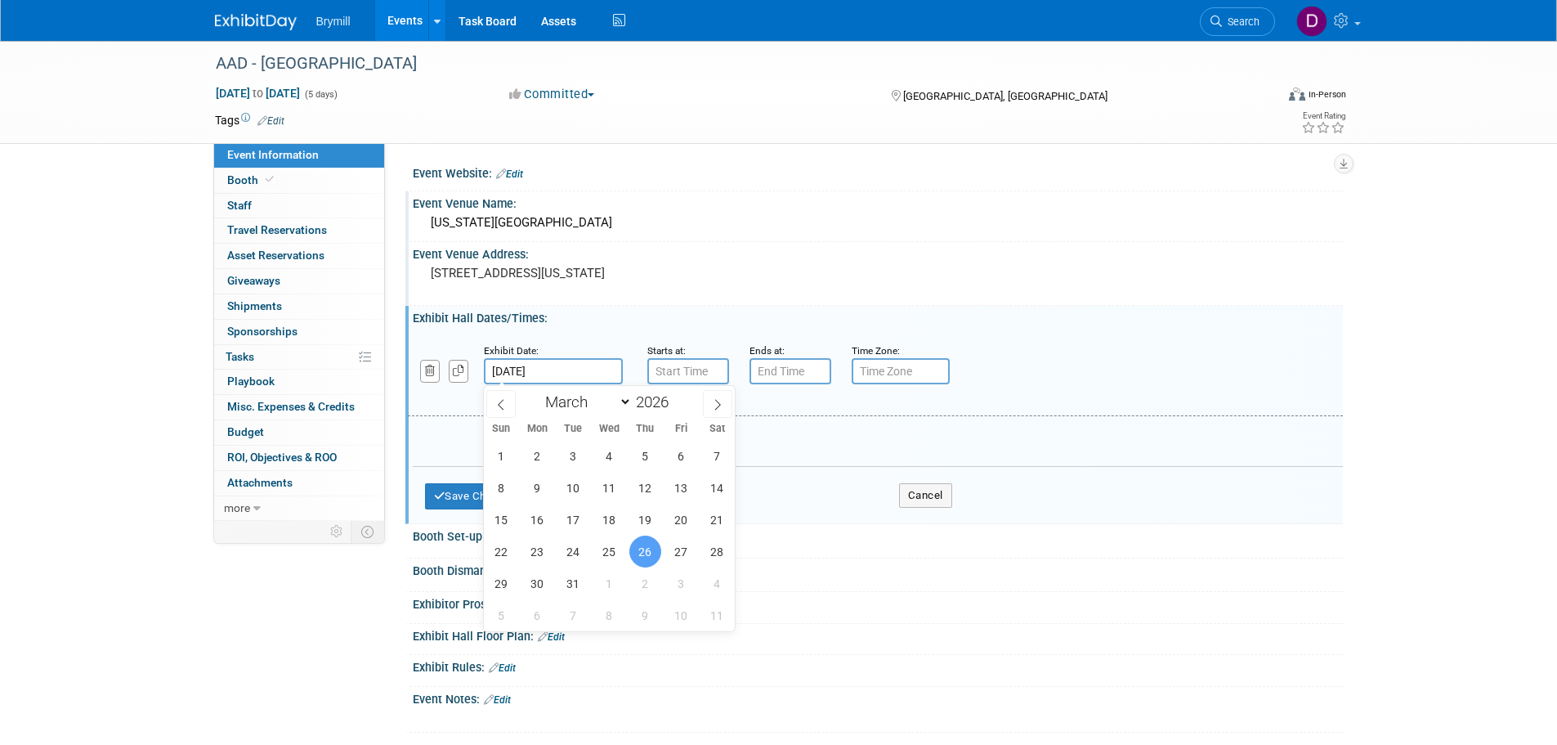
click at [548, 373] on input "[DATE]" at bounding box center [553, 371] width 139 height 26
click at [675, 554] on span "27" at bounding box center [681, 551] width 32 height 32
type input "[DATE]"
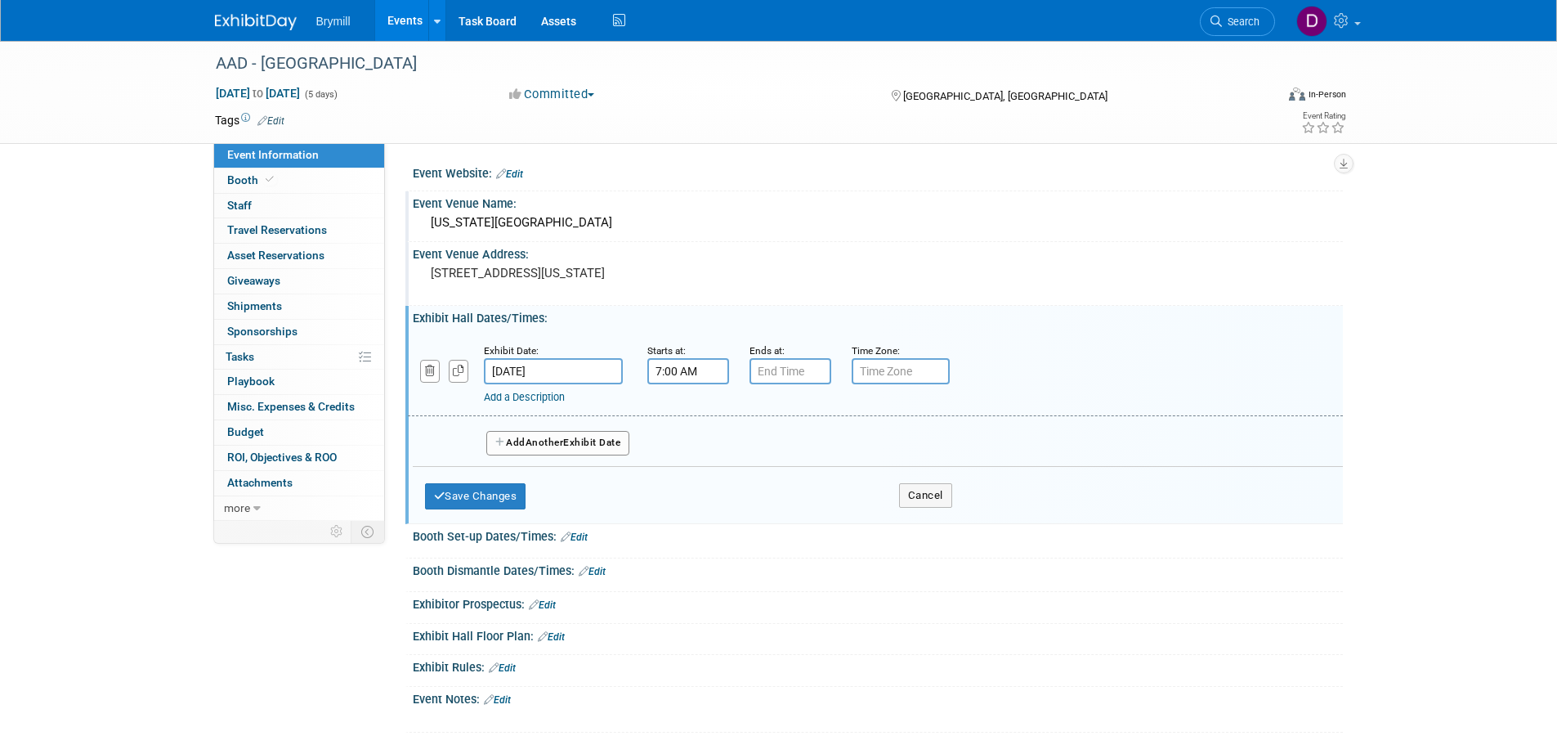
click at [686, 370] on input "7:00 AM" at bounding box center [688, 371] width 82 height 26
click at [686, 417] on span at bounding box center [685, 411] width 29 height 29
type input "10:00 AM"
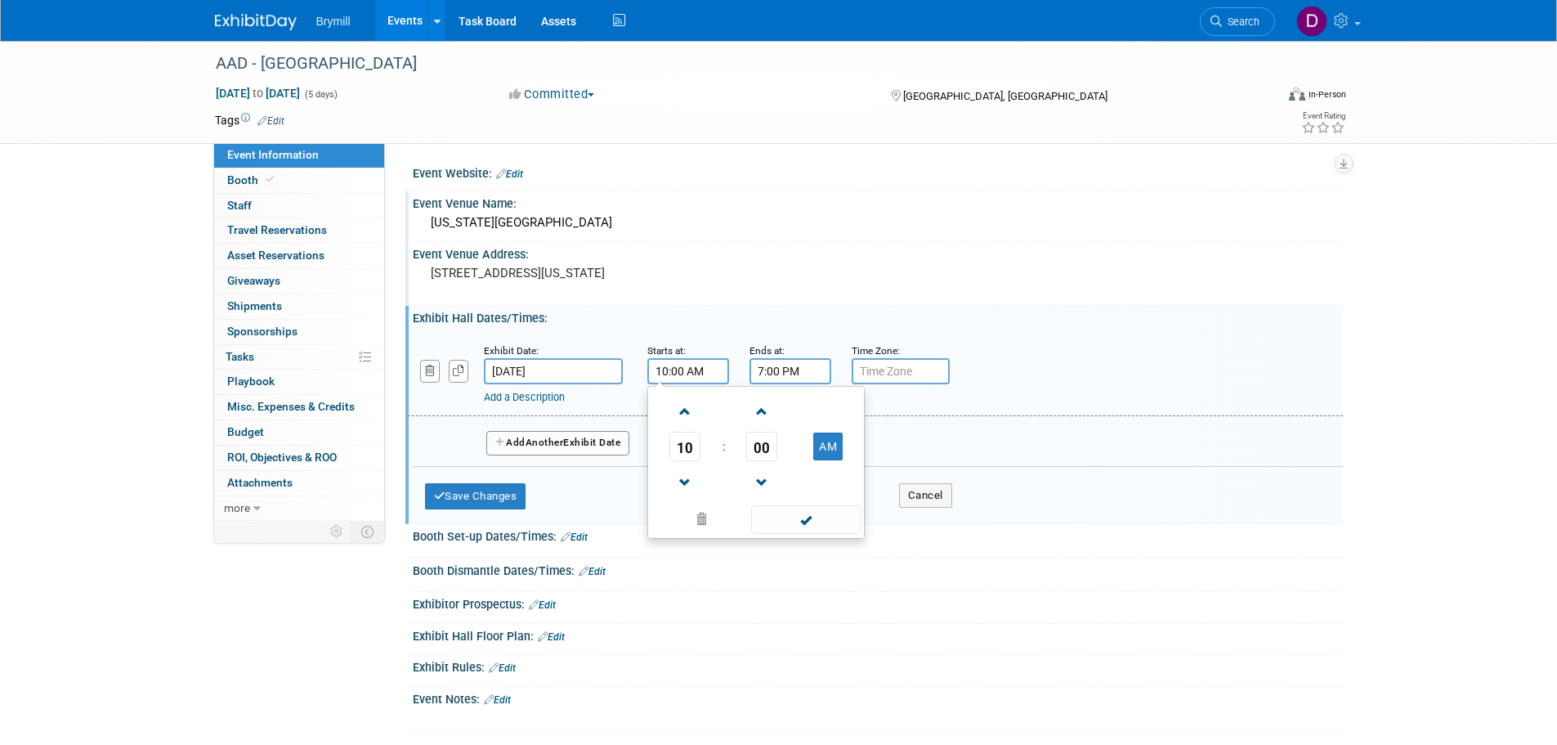
click at [792, 366] on input "7:00 PM" at bounding box center [790, 371] width 82 height 26
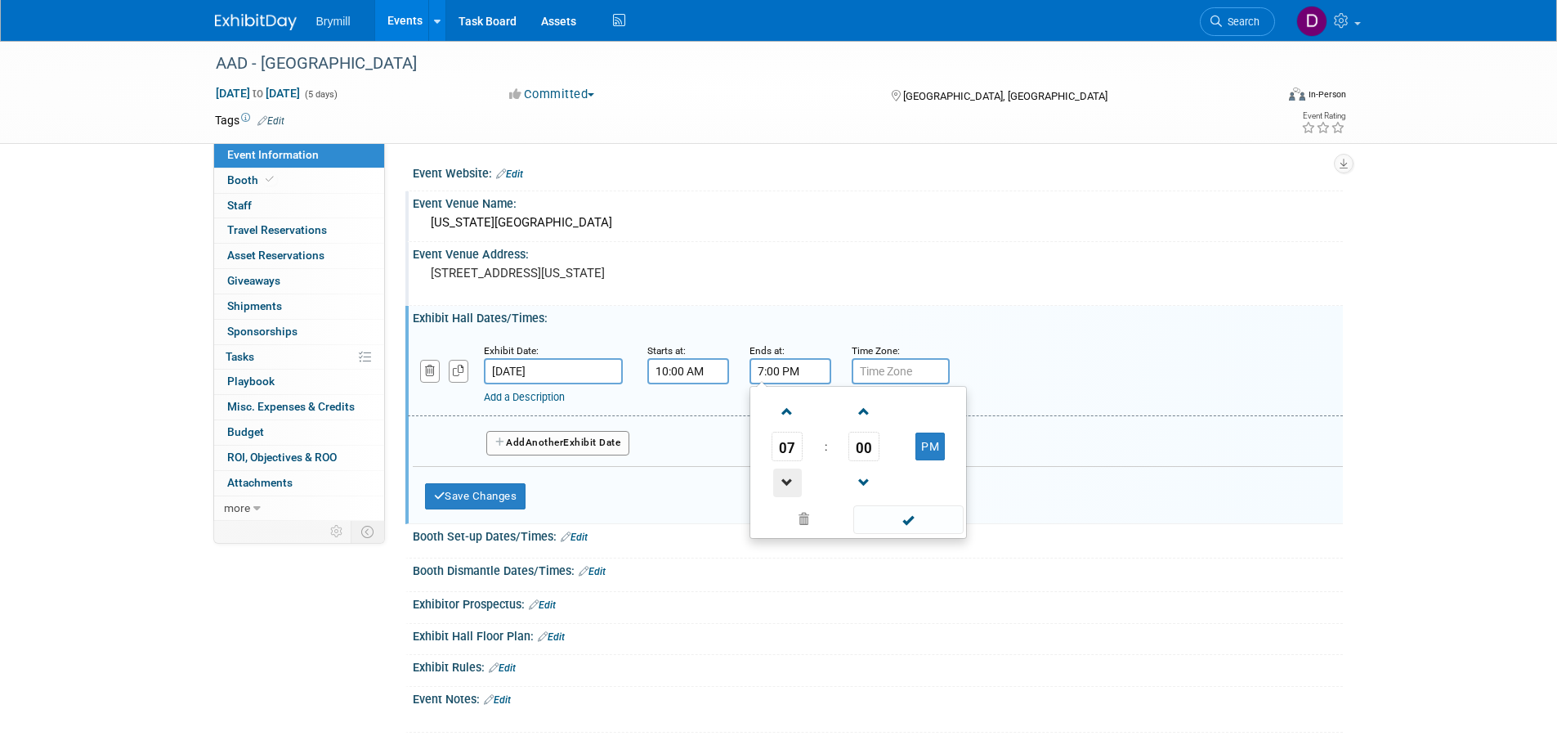
click at [790, 481] on span at bounding box center [787, 482] width 29 height 29
type input "5:00 PM"
click at [589, 444] on button "Add Another Exhibit Date" at bounding box center [558, 443] width 144 height 25
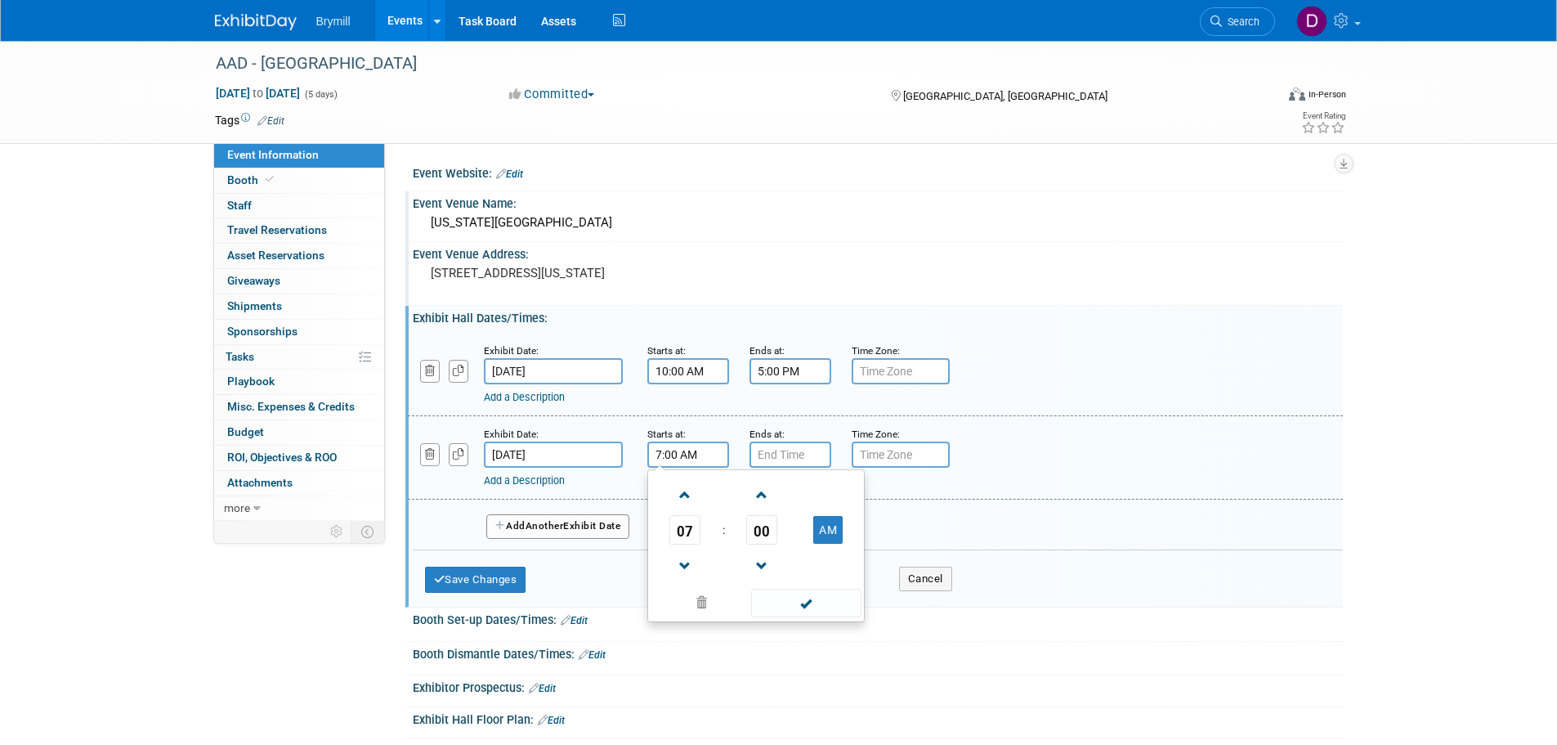
click at [675, 452] on input "7:00 AM" at bounding box center [688, 454] width 82 height 26
click at [679, 490] on span at bounding box center [685, 495] width 29 height 29
click at [680, 490] on span at bounding box center [685, 495] width 29 height 29
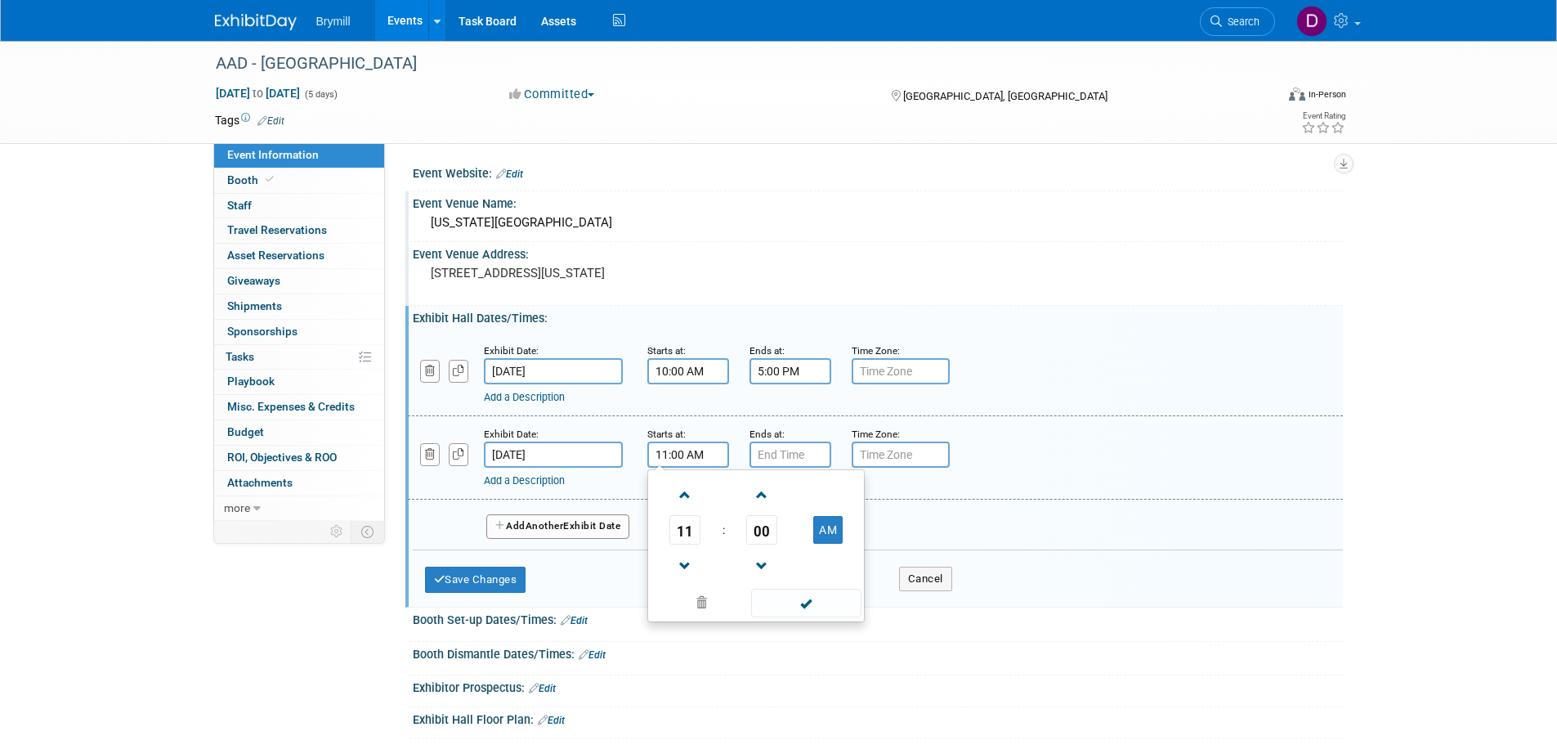
drag, startPoint x: 686, startPoint y: 557, endPoint x: 763, endPoint y: 458, distance: 125.2
click at [686, 557] on span at bounding box center [685, 566] width 29 height 29
type input "10:00 AM"
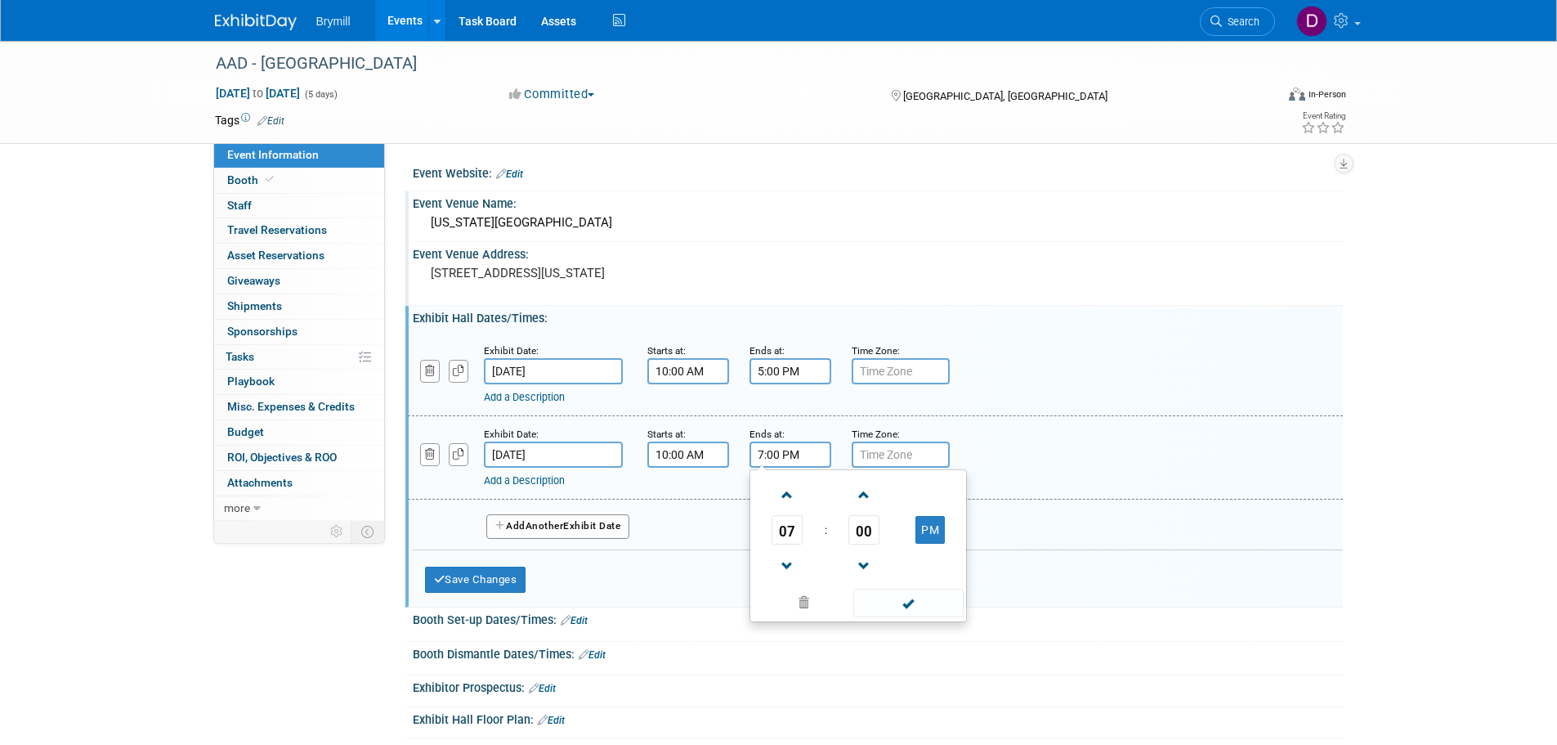
click at [769, 449] on input "7:00 PM" at bounding box center [790, 454] width 82 height 26
click at [786, 554] on span at bounding box center [787, 566] width 29 height 29
type input "5:00 PM"
drag, startPoint x: 613, startPoint y: 535, endPoint x: 650, endPoint y: 526, distance: 37.9
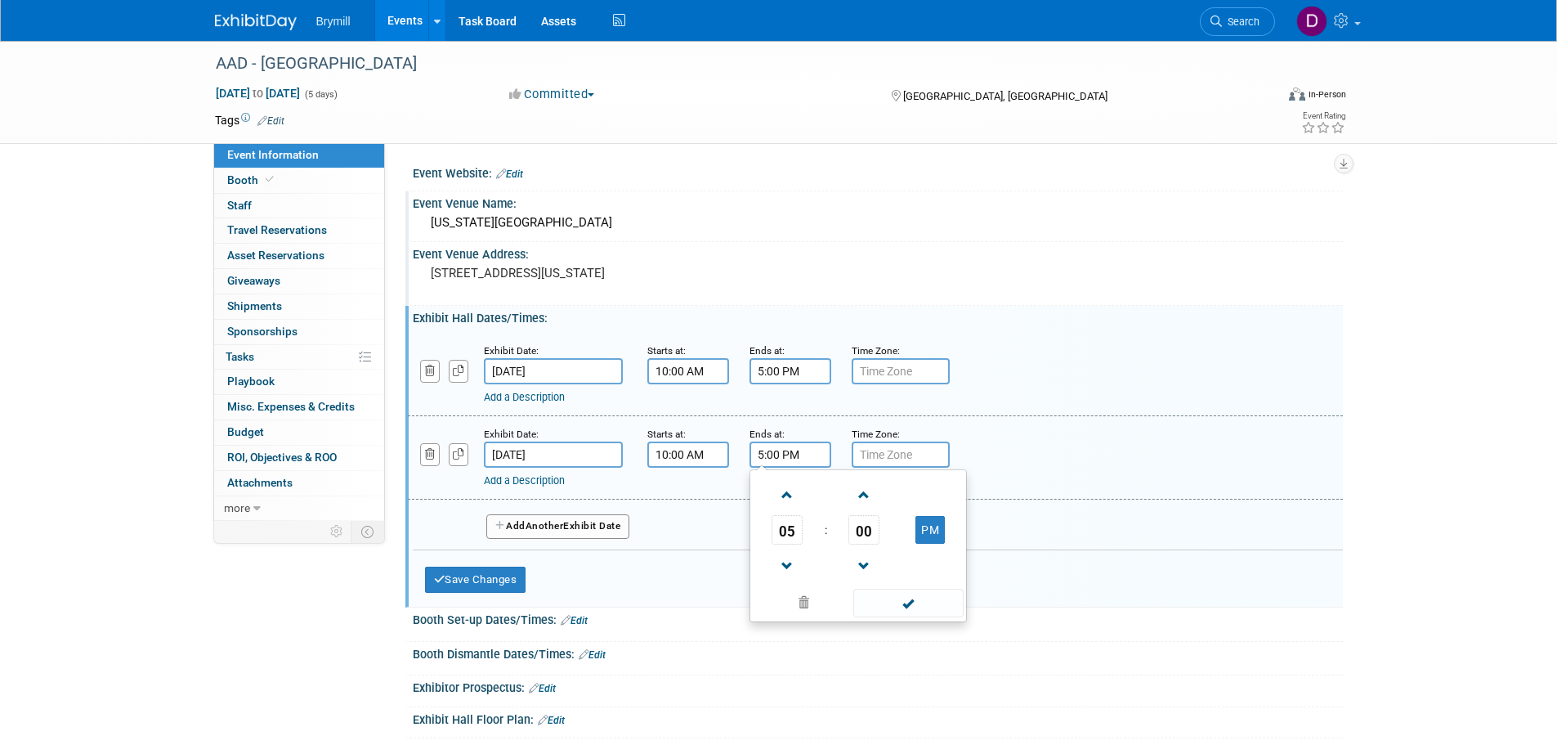
click at [613, 535] on button "Add Another Exhibit Date" at bounding box center [558, 526] width 144 height 25
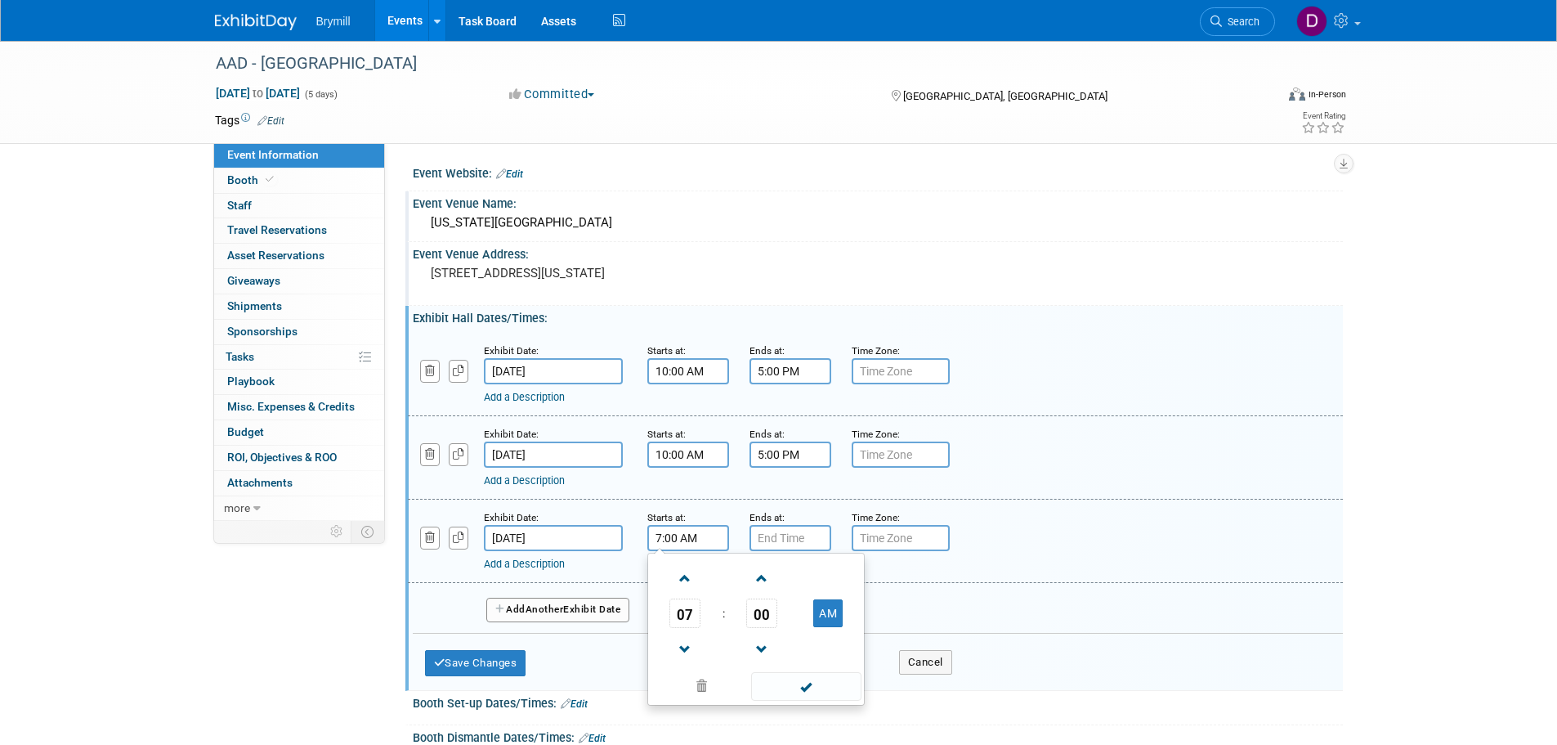
click at [670, 537] on input "7:00 AM" at bounding box center [688, 538] width 82 height 26
click at [675, 571] on span at bounding box center [685, 578] width 29 height 29
type input "10:00 AM"
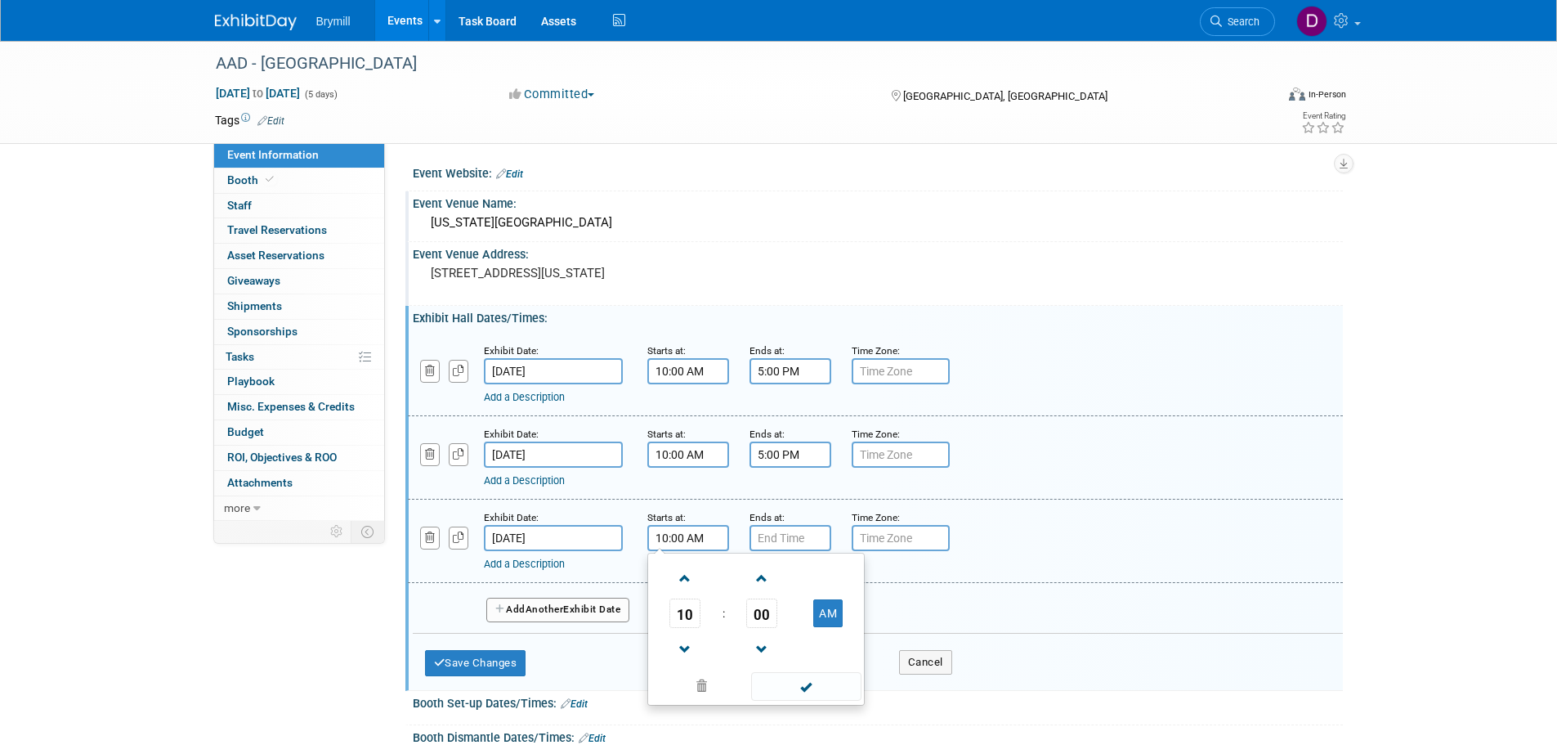
type input "7:00 PM"
click at [783, 548] on input "7:00 PM" at bounding box center [790, 538] width 82 height 26
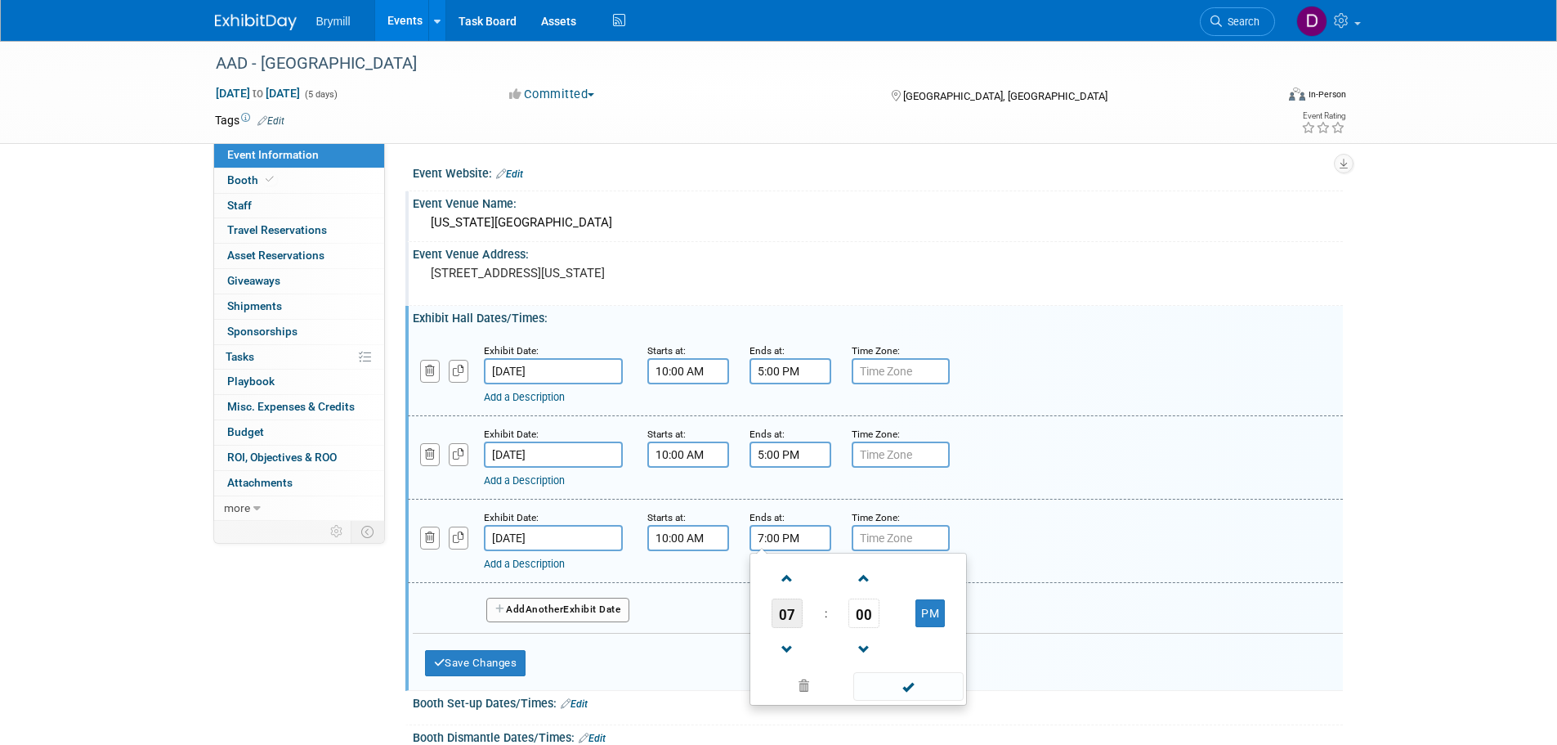
click at [777, 609] on span "07" at bounding box center [786, 612] width 31 height 29
drag, startPoint x: 919, startPoint y: 576, endPoint x: 699, endPoint y: 607, distance: 222.0
click at [907, 576] on tr "12 01 02 03" at bounding box center [858, 579] width 209 height 44
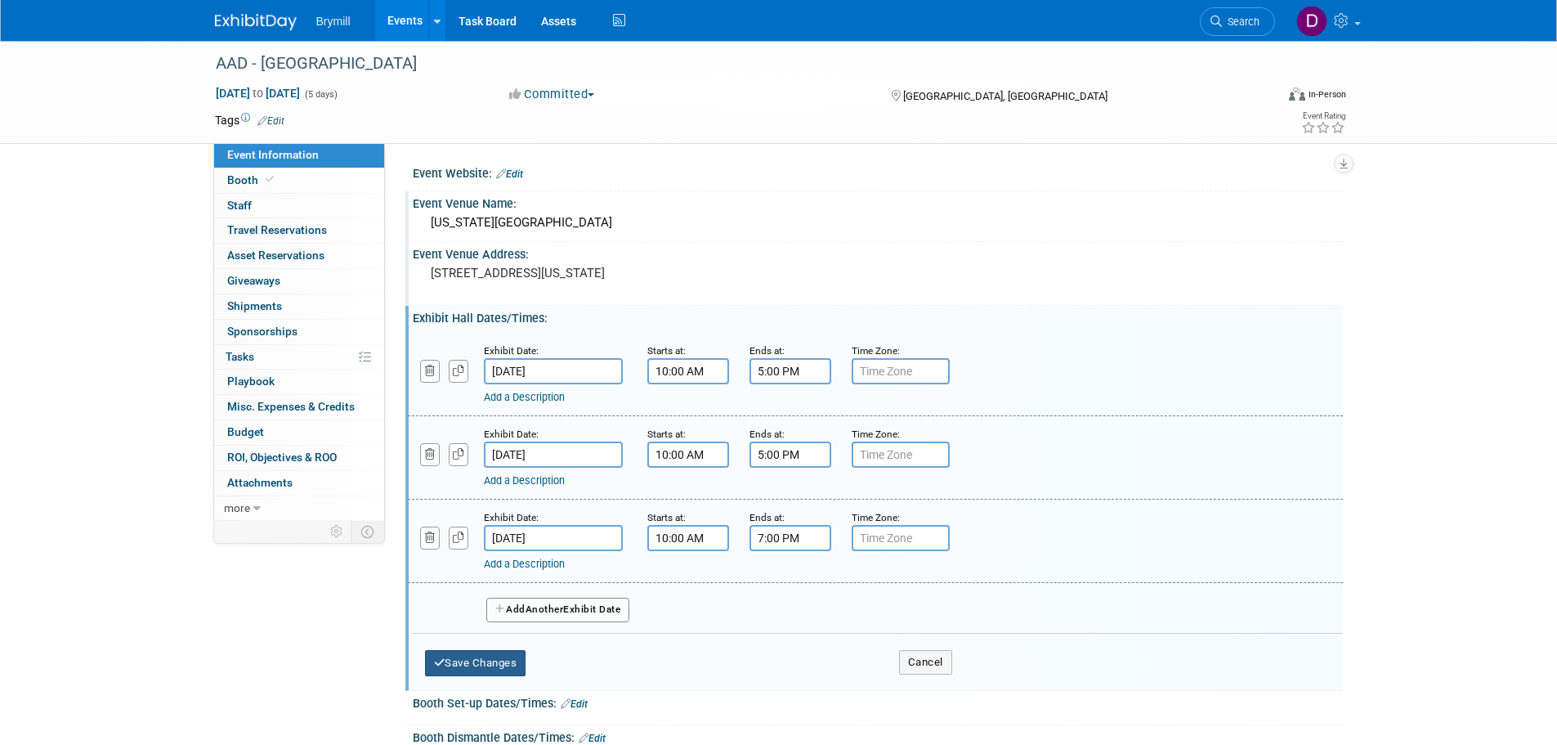
click at [518, 660] on button "Save Changes" at bounding box center [475, 663] width 101 height 26
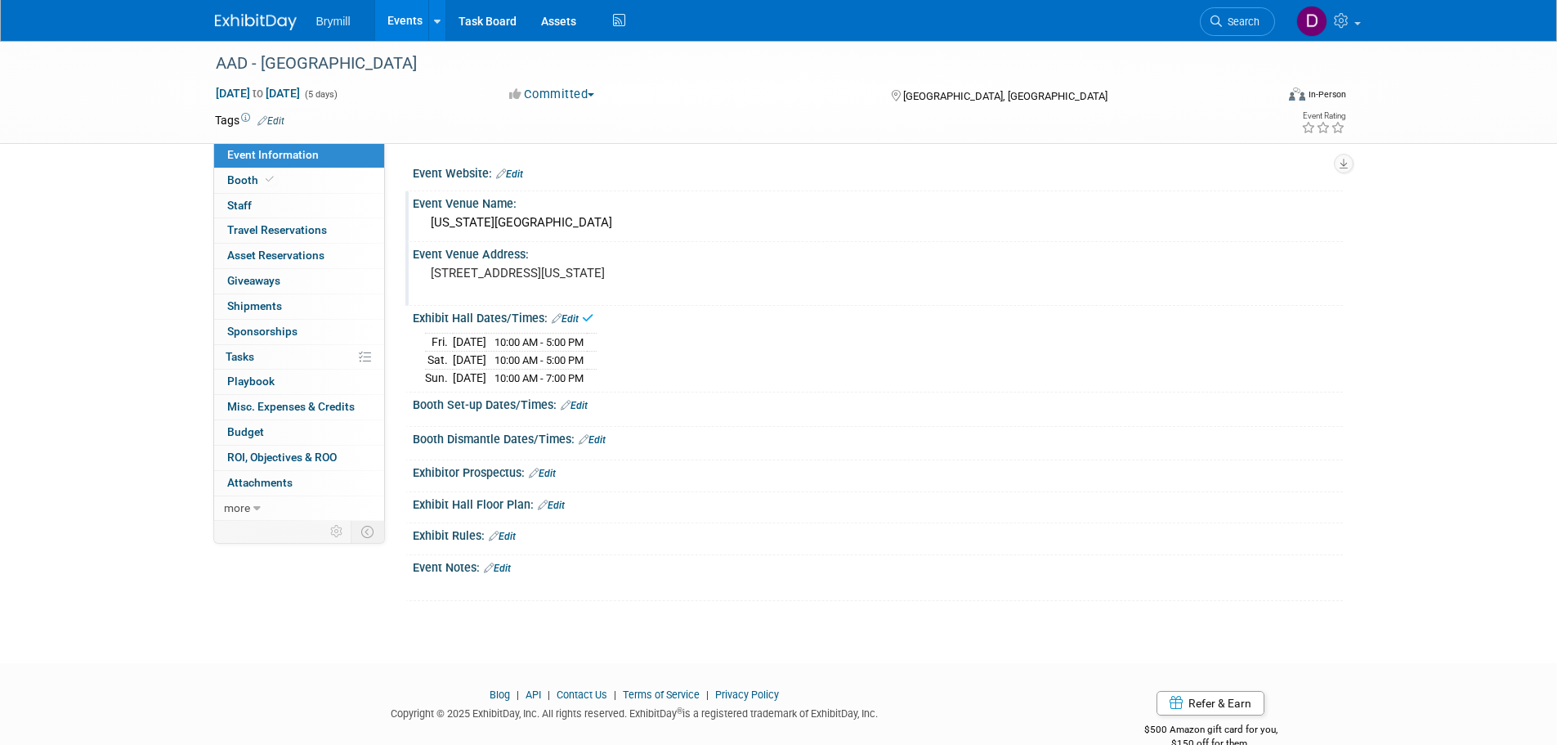
click at [579, 320] on link "Edit" at bounding box center [565, 318] width 27 height 11
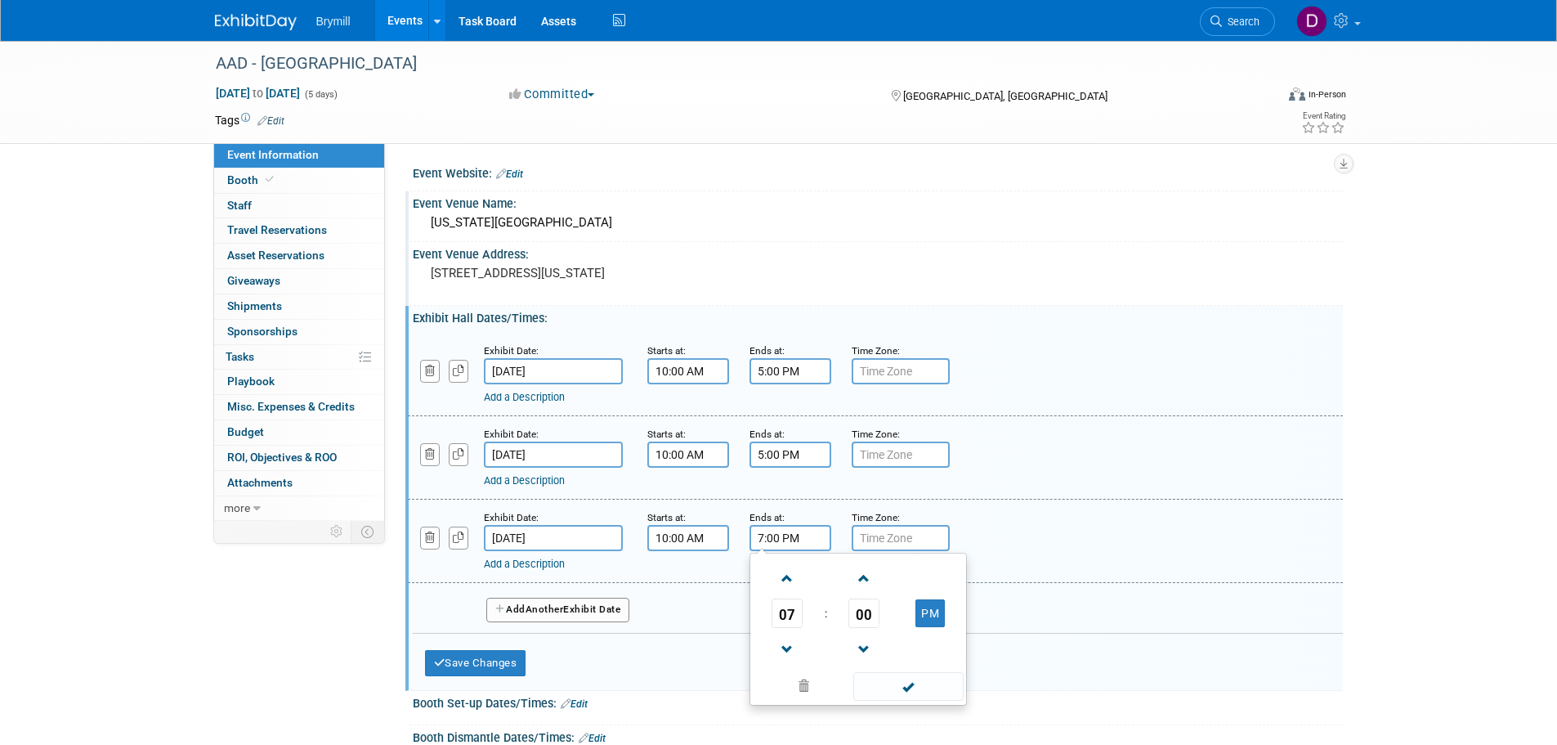
click at [799, 541] on input "7:00 PM" at bounding box center [790, 538] width 82 height 26
click at [789, 610] on span "07" at bounding box center [786, 612] width 31 height 29
click at [922, 581] on td "03" at bounding box center [936, 579] width 52 height 44
type input "3:00 PM"
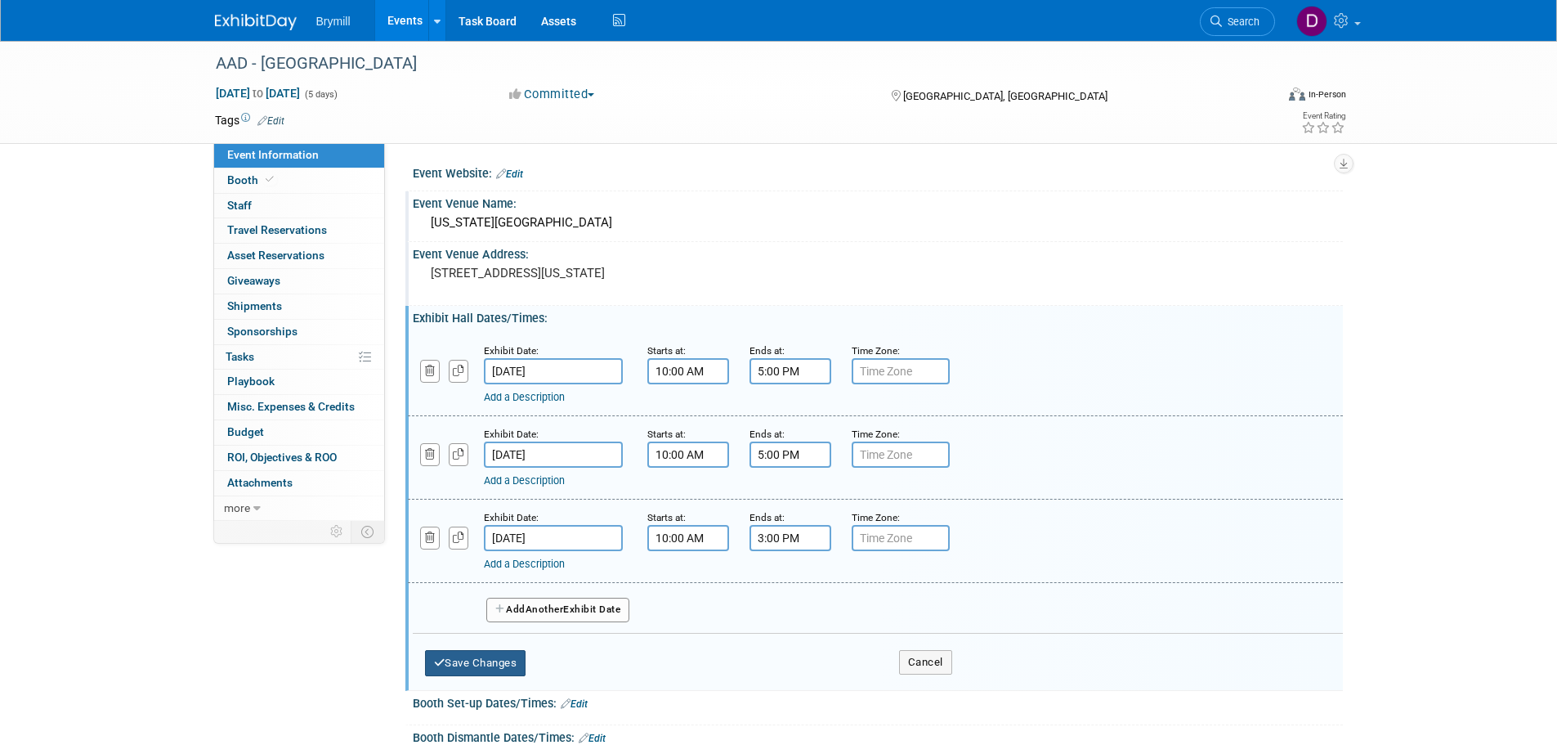
click at [498, 658] on button "Save Changes" at bounding box center [475, 663] width 101 height 26
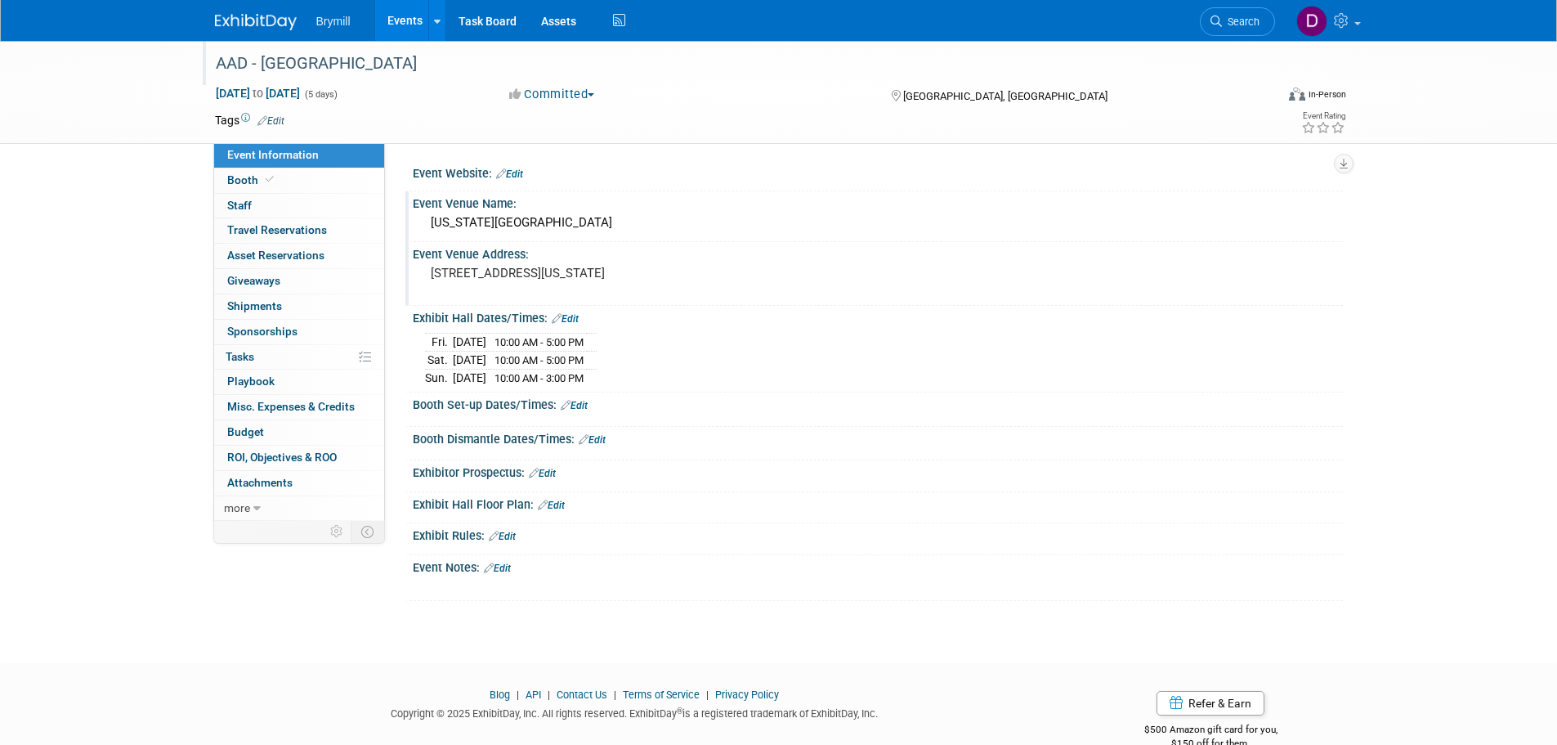
click at [407, 67] on div "AAD - [GEOGRAPHIC_DATA]" at bounding box center [730, 63] width 1040 height 29
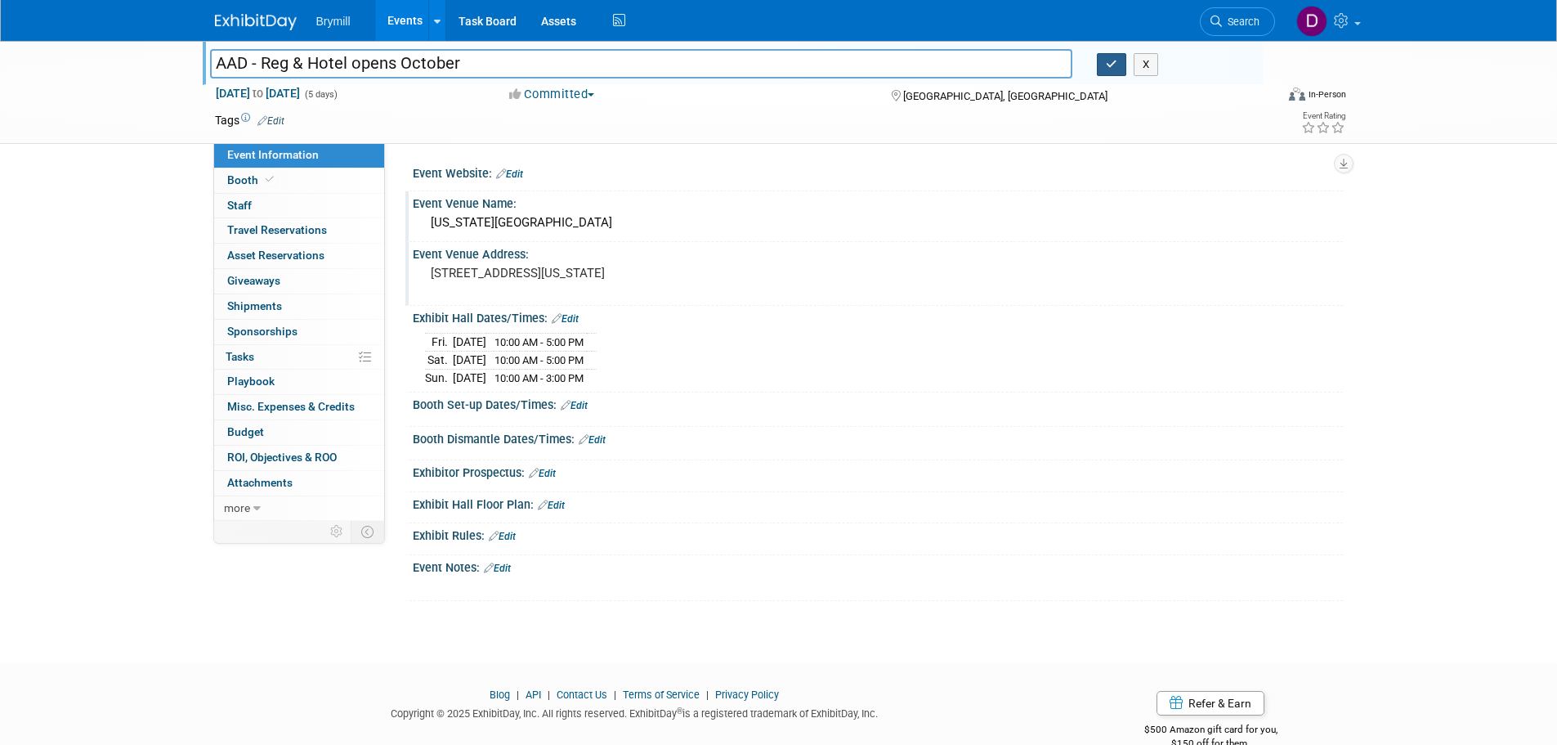
type input "AAD - Reg & Hotel opens October"
click at [1123, 69] on button "button" at bounding box center [1111, 64] width 29 height 23
